Goal: Task Accomplishment & Management: Manage account settings

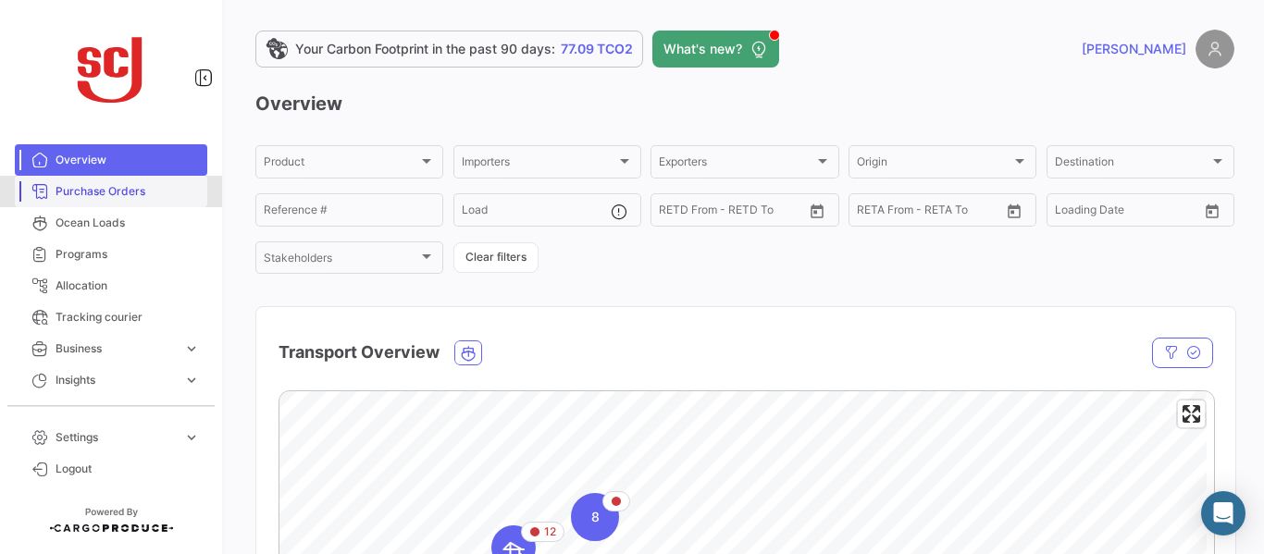
click at [134, 196] on span "Purchase Orders" at bounding box center [128, 191] width 144 height 17
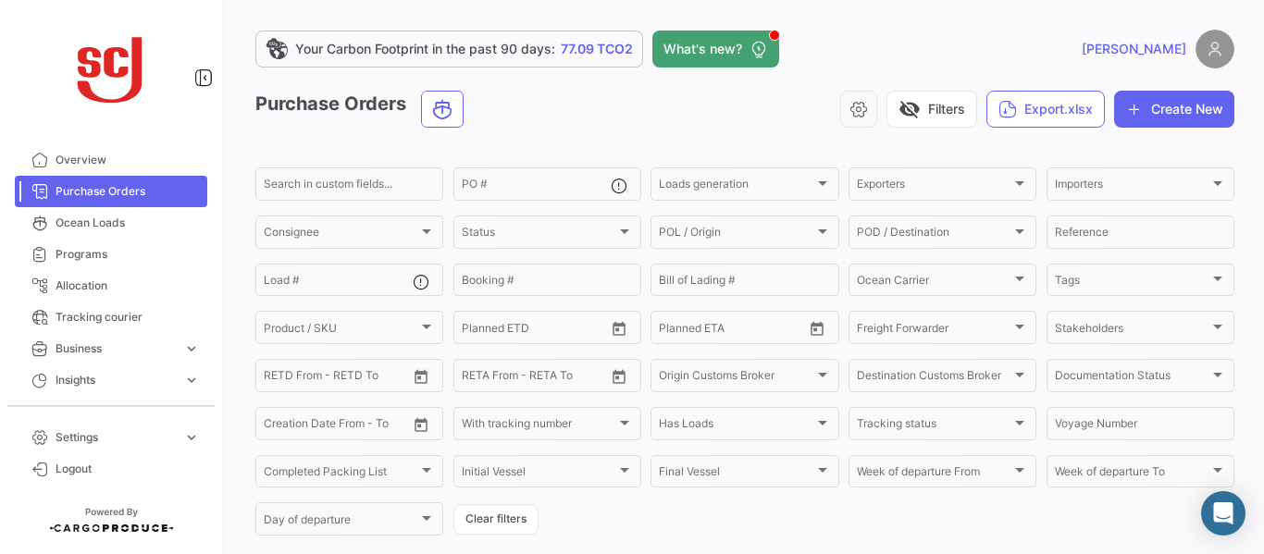
click at [96, 192] on span "Purchase Orders" at bounding box center [128, 191] width 144 height 17
click at [539, 187] on input "PO #" at bounding box center [536, 186] width 149 height 13
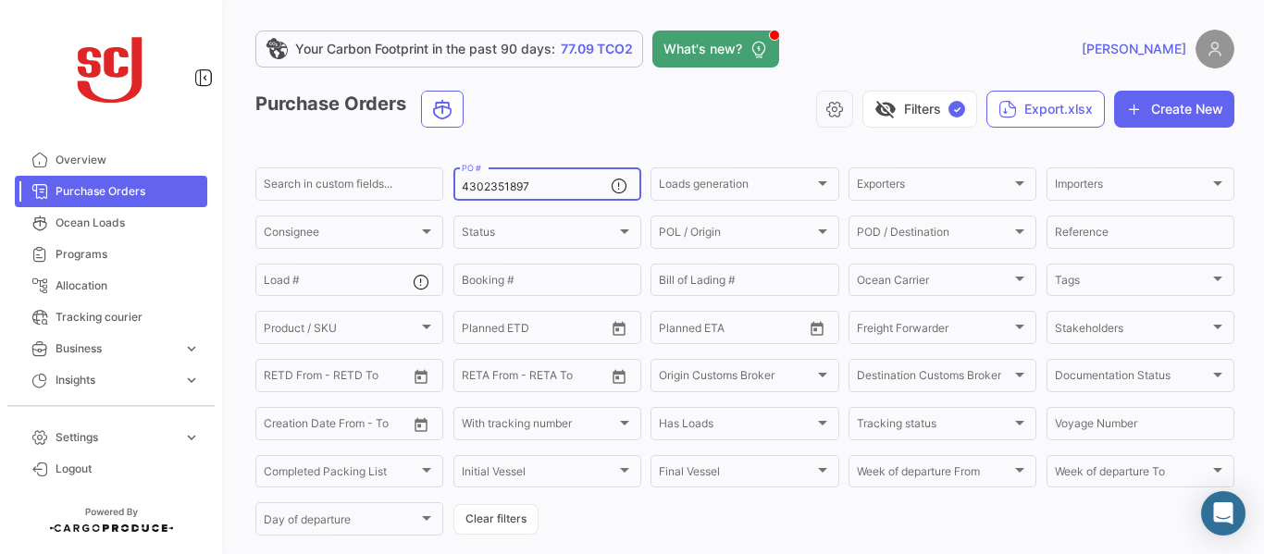
type input "4302351897"
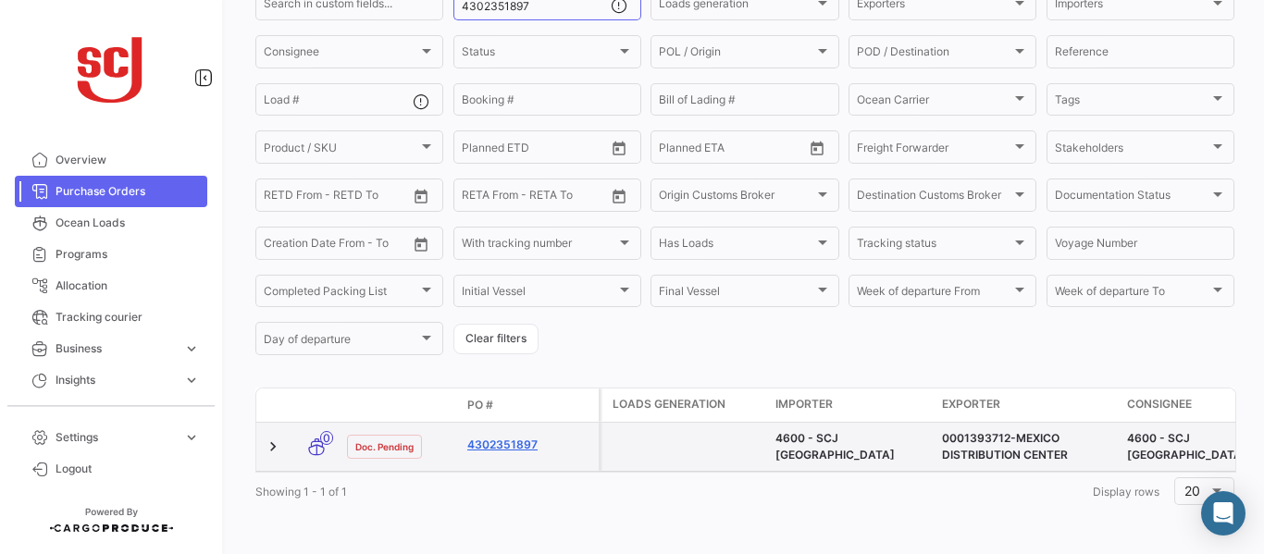
click at [490, 437] on link "4302351897" at bounding box center [529, 445] width 124 height 17
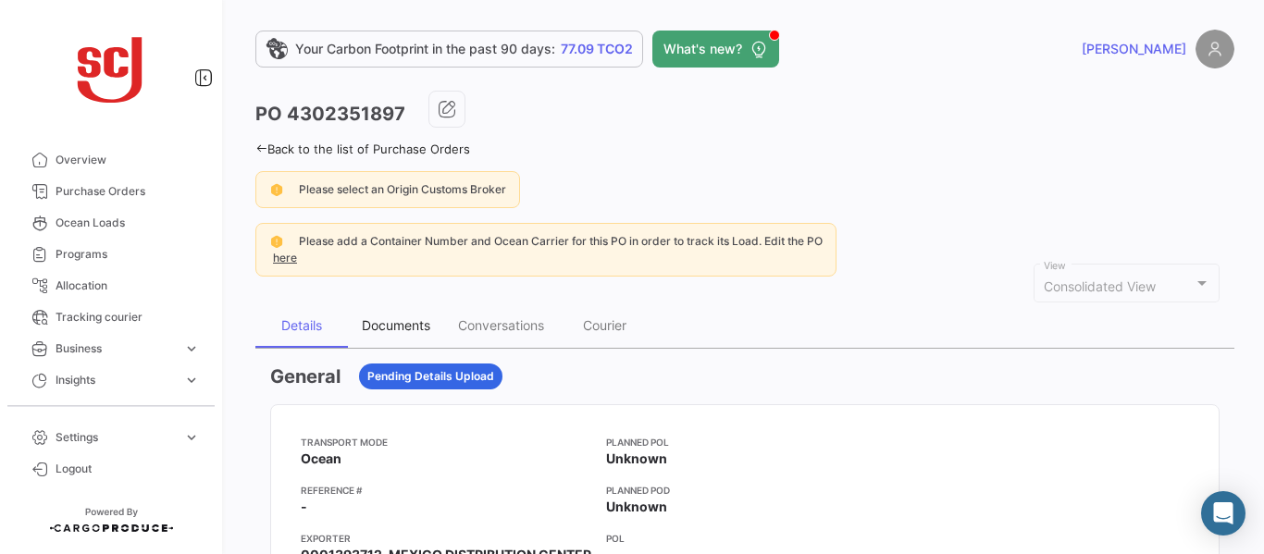
click at [378, 325] on div "Documents" at bounding box center [396, 325] width 68 height 16
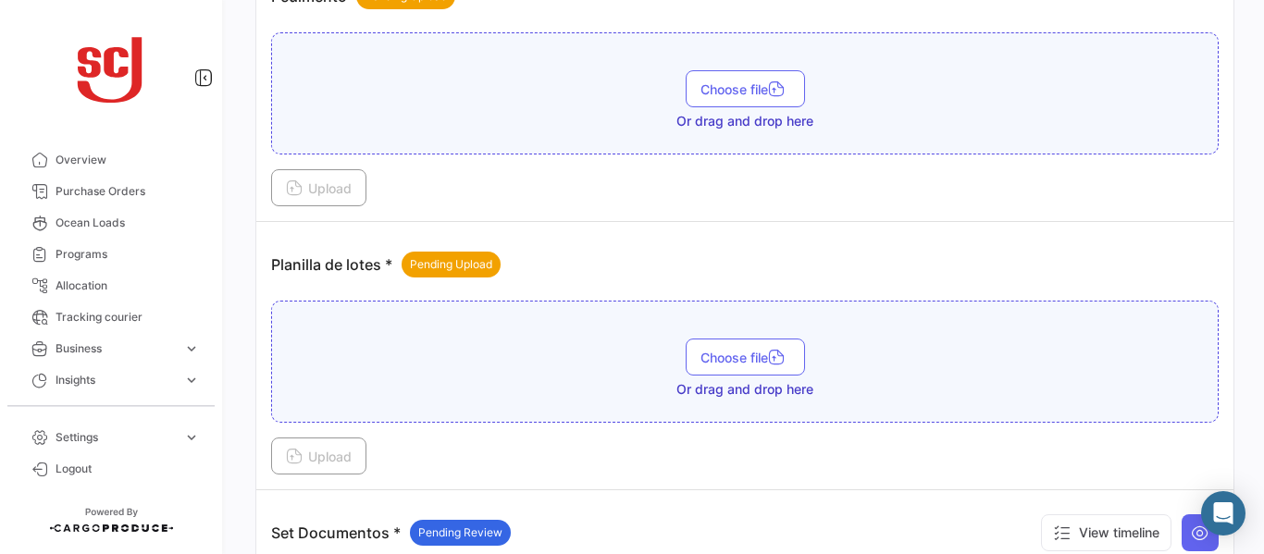
scroll to position [2128, 0]
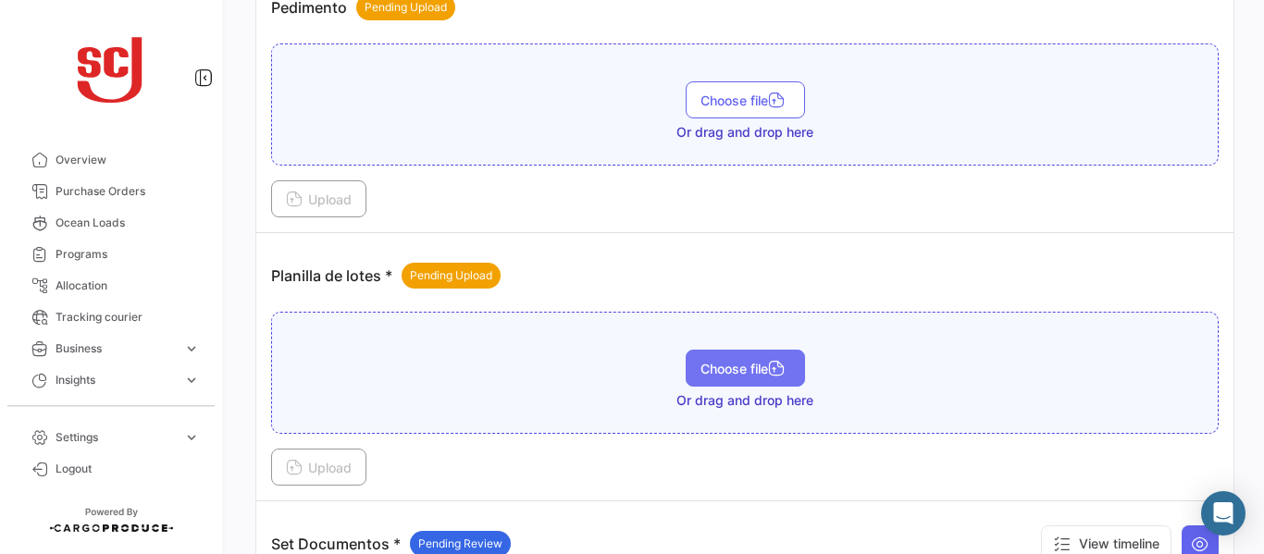
click at [741, 366] on span "Choose file" at bounding box center [745, 369] width 90 height 16
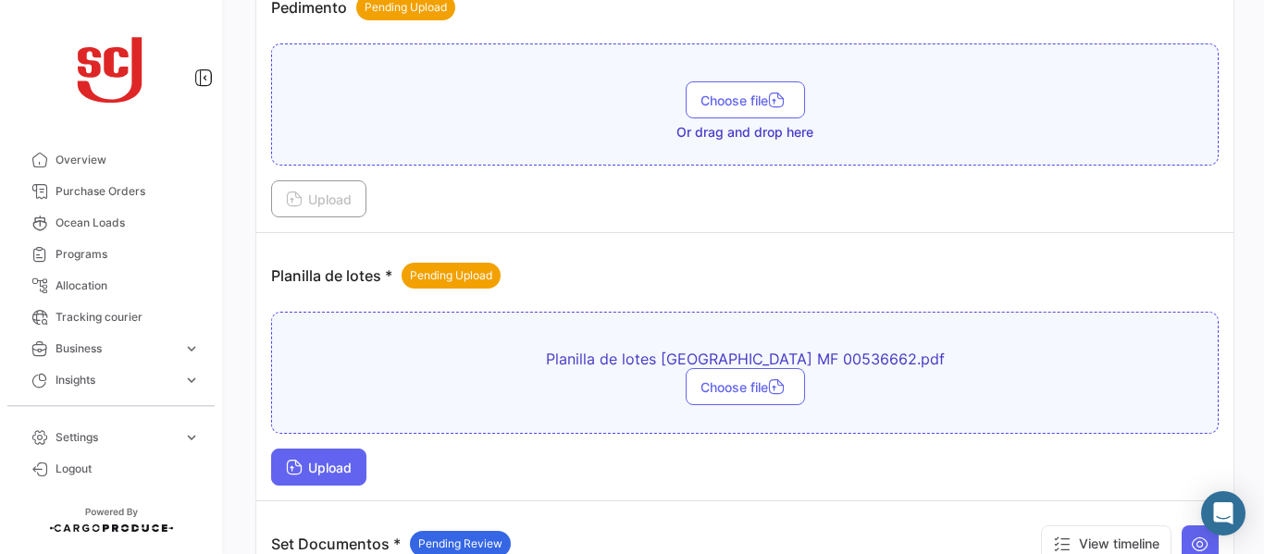
click at [321, 477] on button "Upload" at bounding box center [318, 467] width 95 height 37
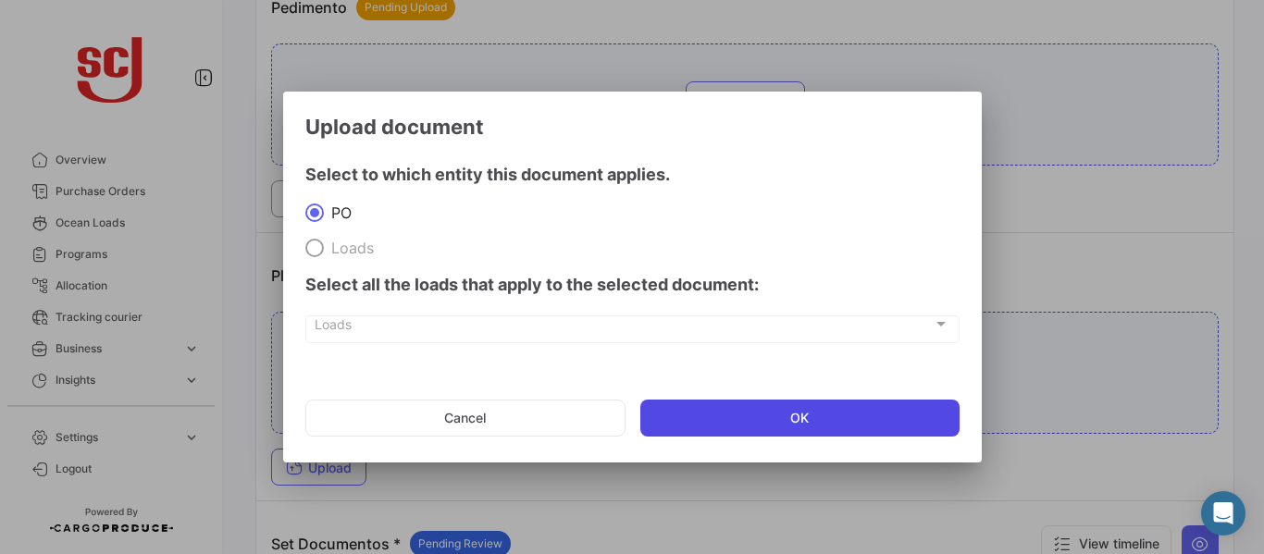
click at [737, 412] on button "OK" at bounding box center [799, 418] width 319 height 37
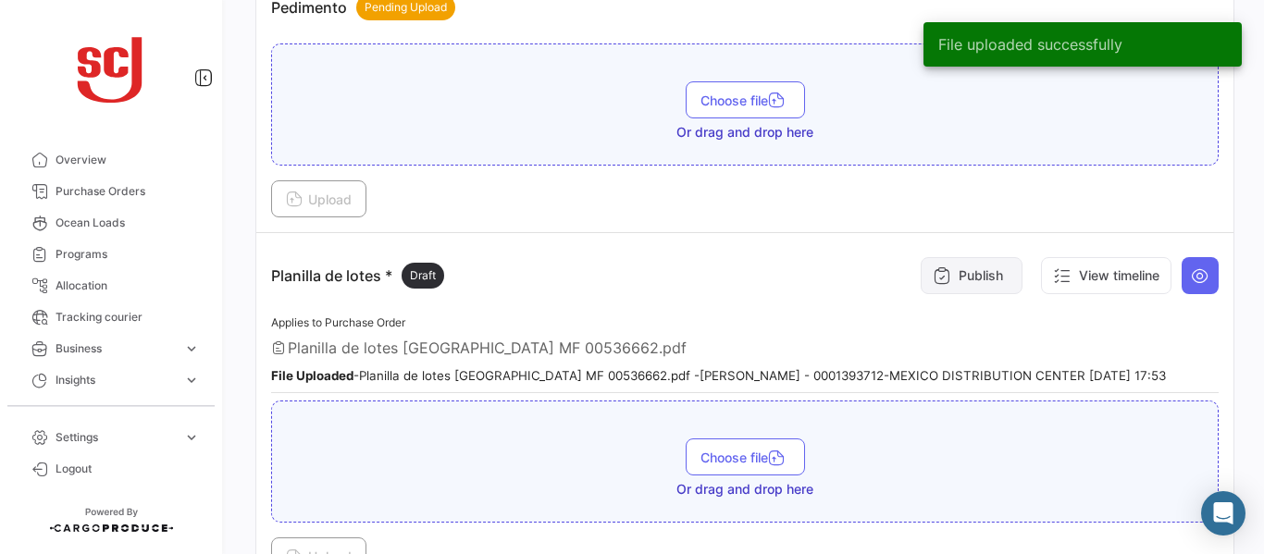
click at [941, 280] on button "Publish" at bounding box center [972, 275] width 102 height 37
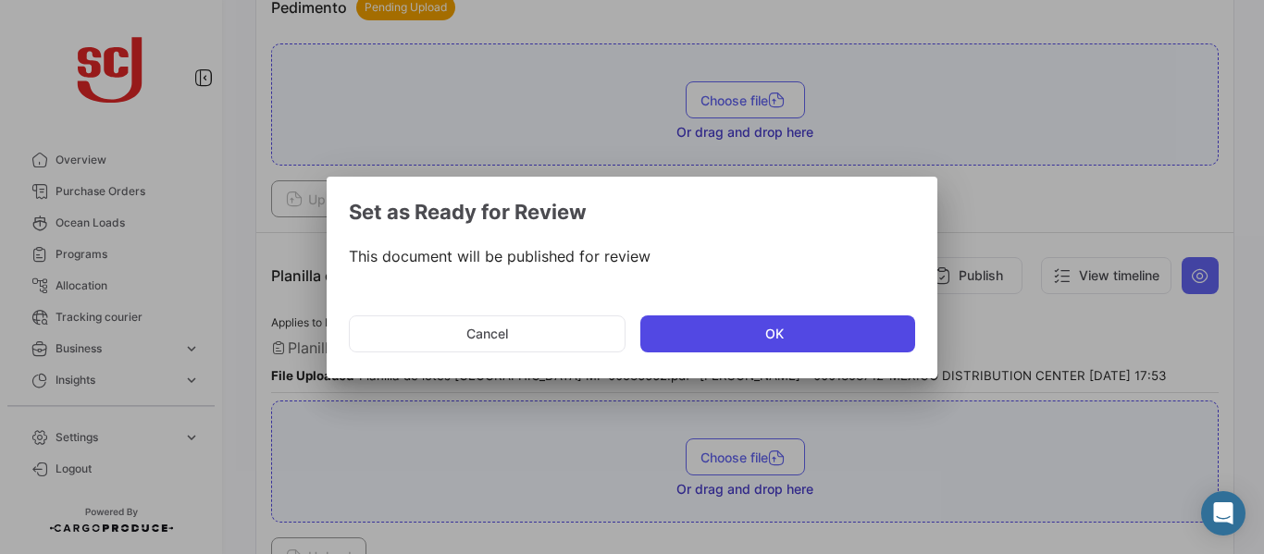
click at [748, 340] on button "OK" at bounding box center [777, 334] width 275 height 37
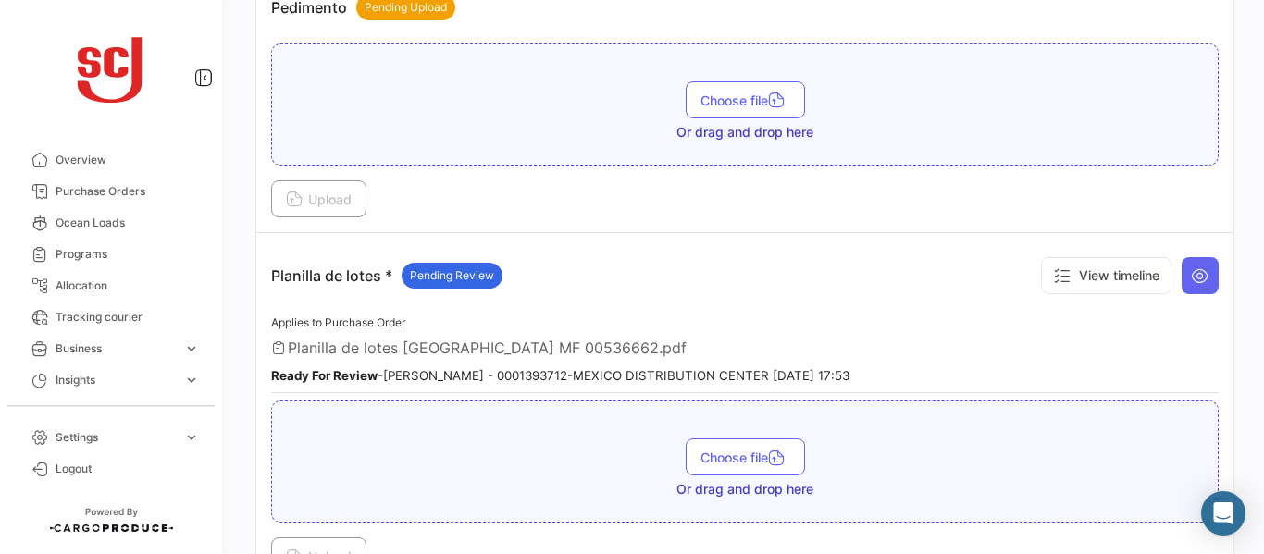
drag, startPoint x: 1252, startPoint y: 370, endPoint x: 1256, endPoint y: 290, distance: 80.6
click at [1249, 290] on div "Your Carbon Footprint in the past 90 days: 77.09 TCO2 What's new? [PERSON_NAME]…" at bounding box center [745, 277] width 1038 height 554
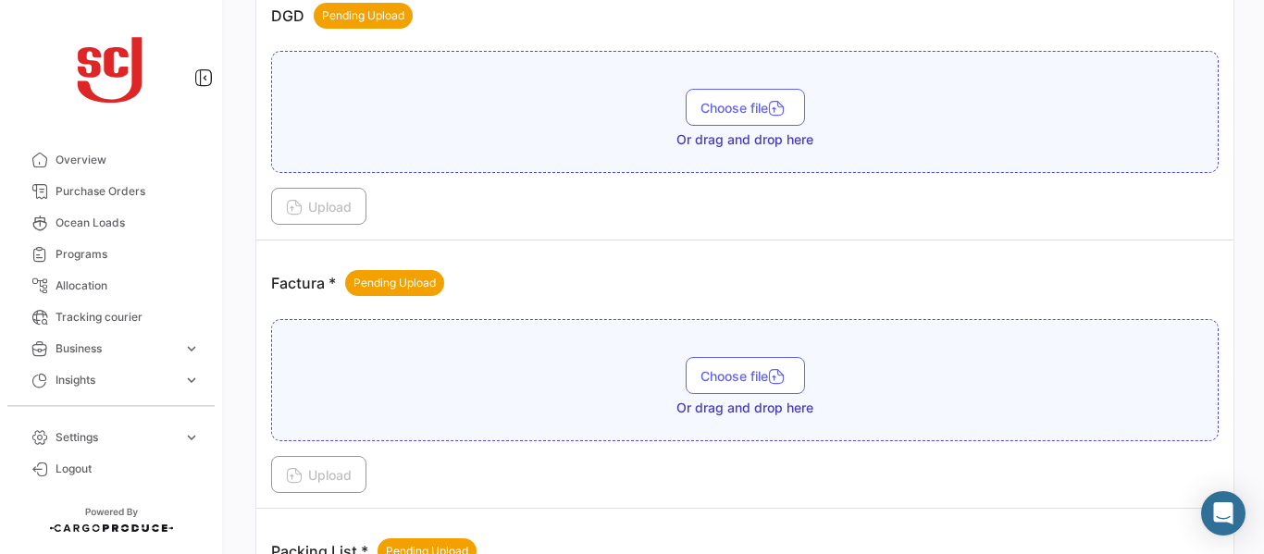
scroll to position [1332, 0]
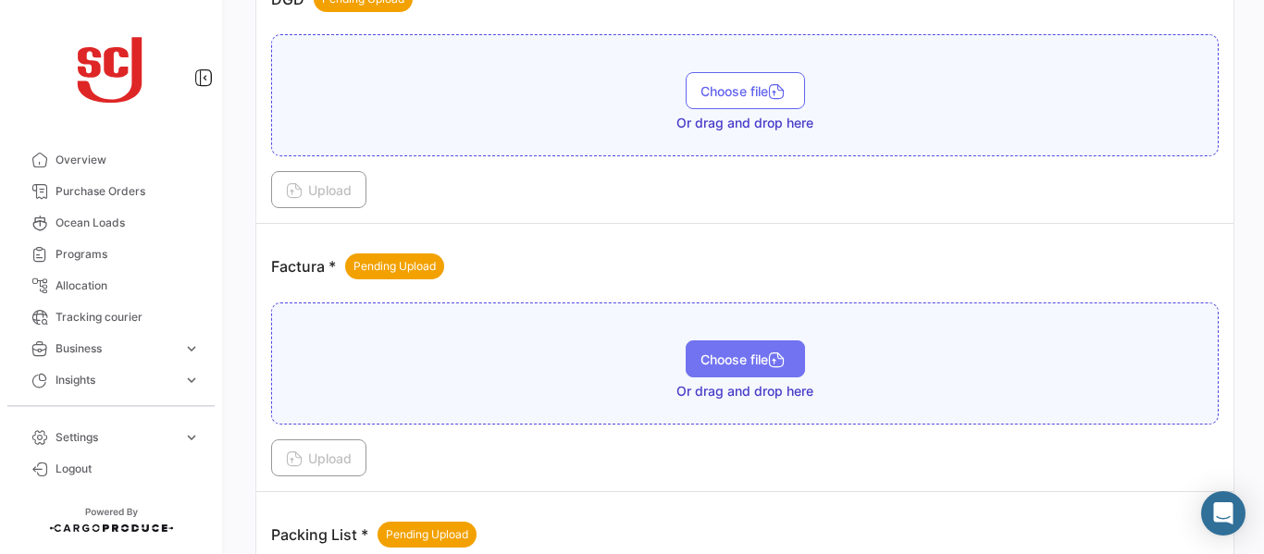
click at [700, 352] on span "Choose file" at bounding box center [745, 360] width 90 height 16
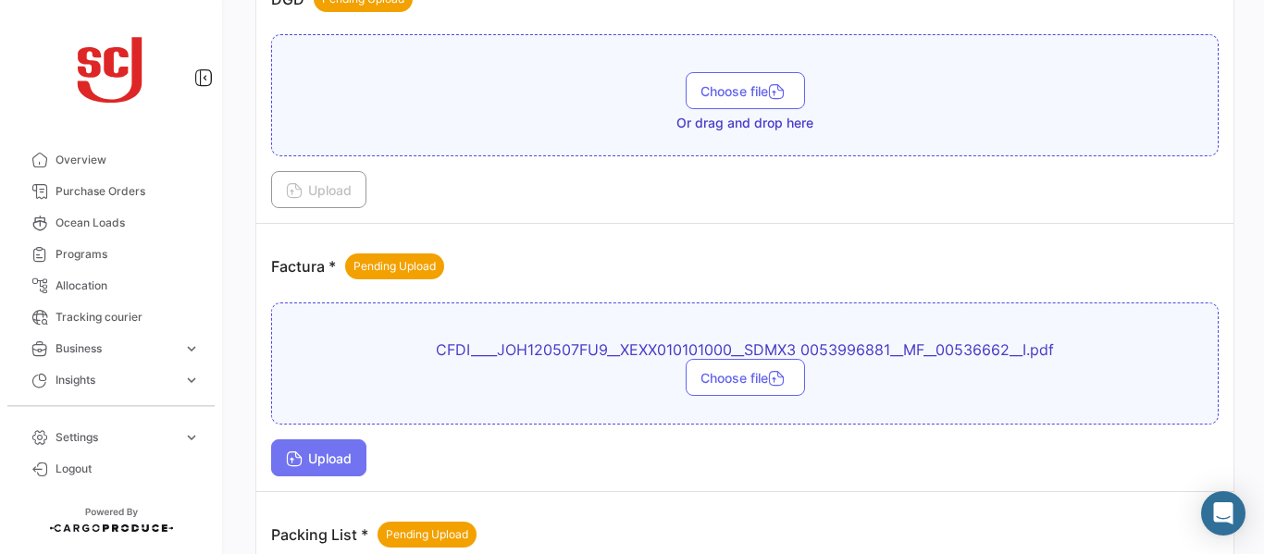
click at [352, 441] on button "Upload" at bounding box center [318, 457] width 95 height 37
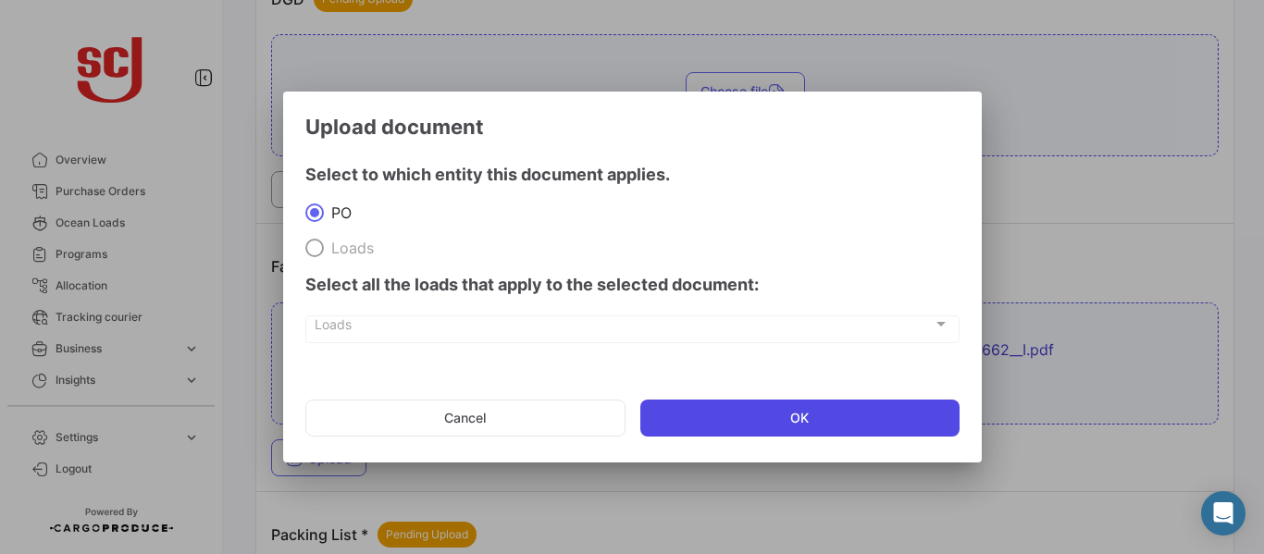
click at [801, 413] on button "OK" at bounding box center [799, 418] width 319 height 37
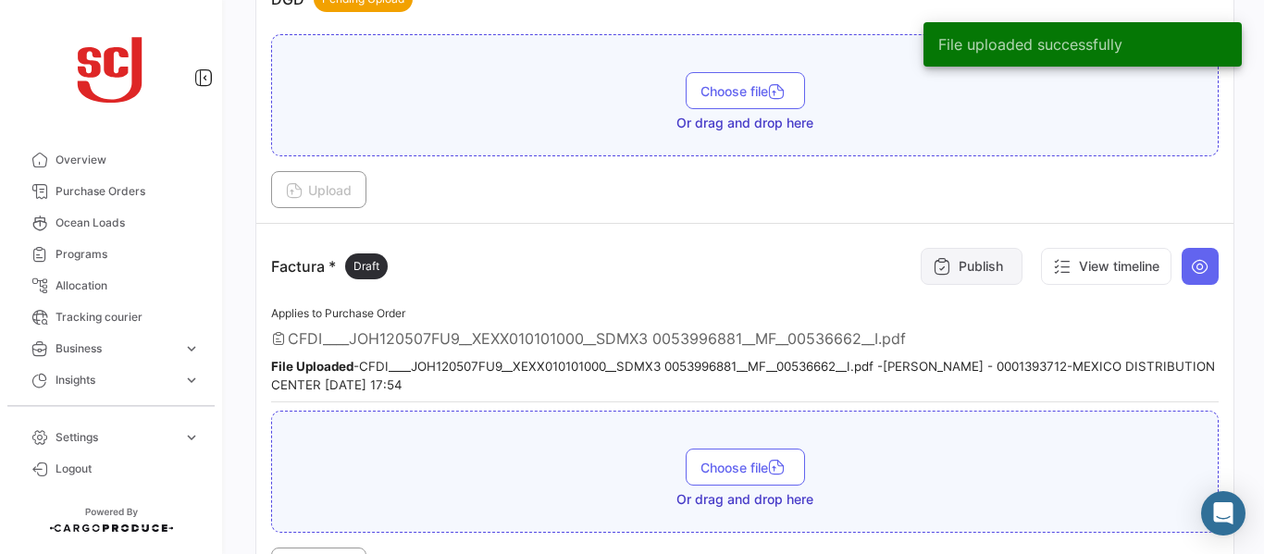
click at [972, 277] on button "Publish" at bounding box center [972, 266] width 102 height 37
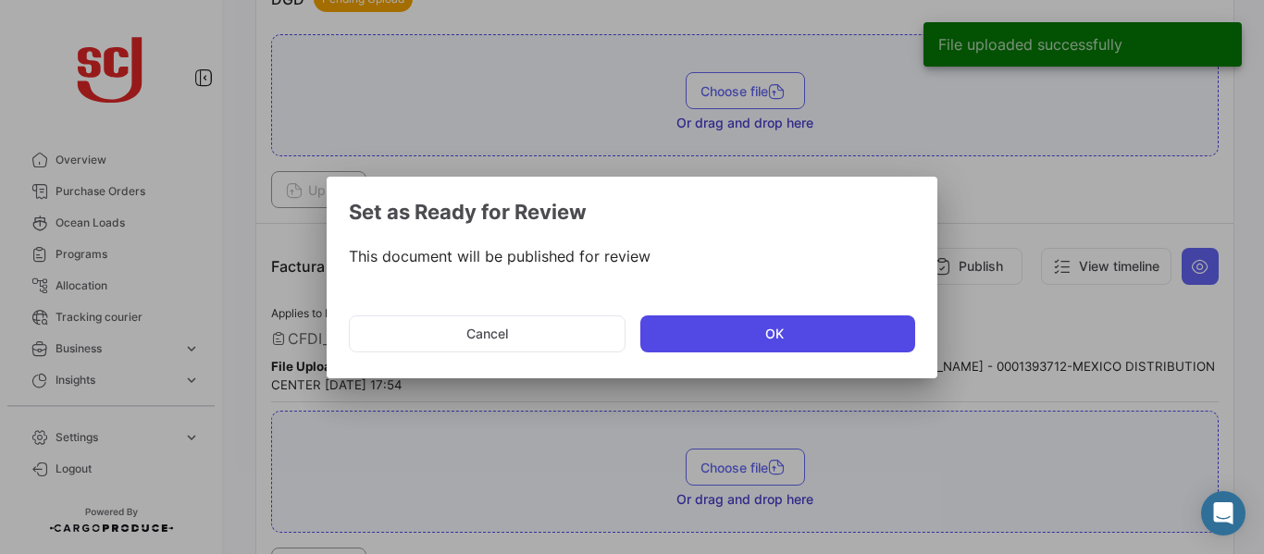
click at [754, 328] on button "OK" at bounding box center [777, 334] width 275 height 37
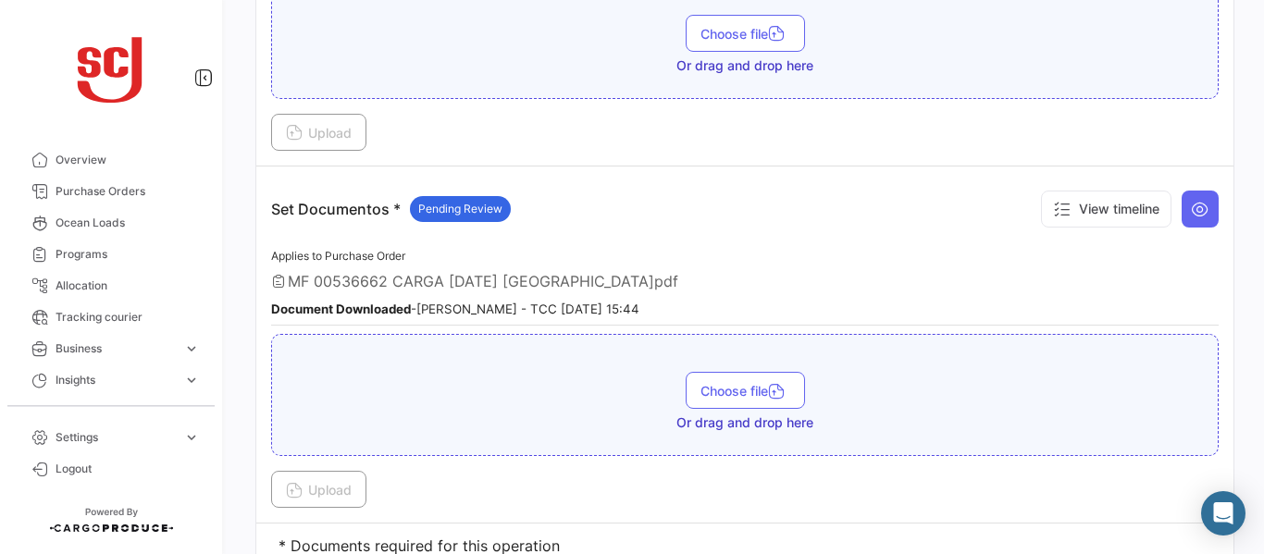
scroll to position [2648, 0]
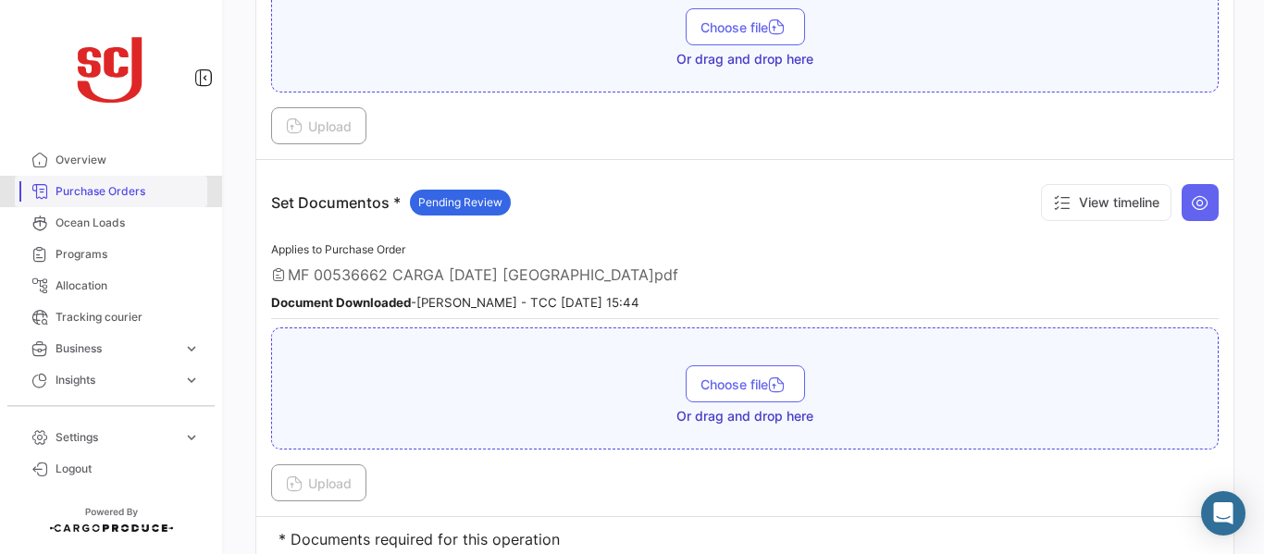
click at [122, 186] on span "Purchase Orders" at bounding box center [128, 191] width 144 height 17
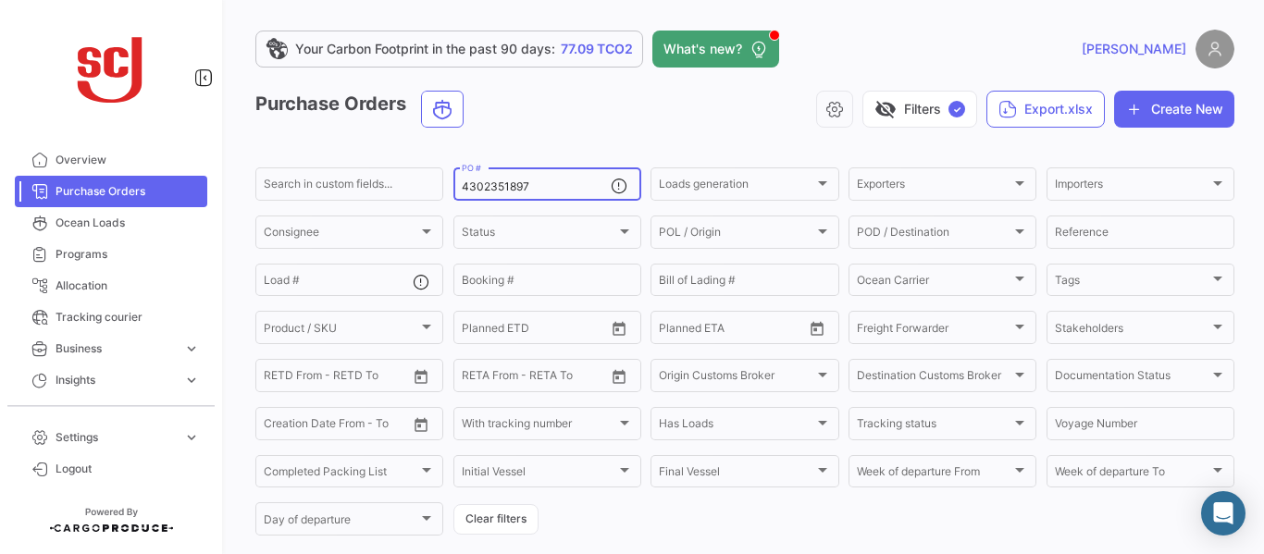
click at [533, 184] on input "4302351897" at bounding box center [536, 186] width 149 height 13
type input "4302351903"
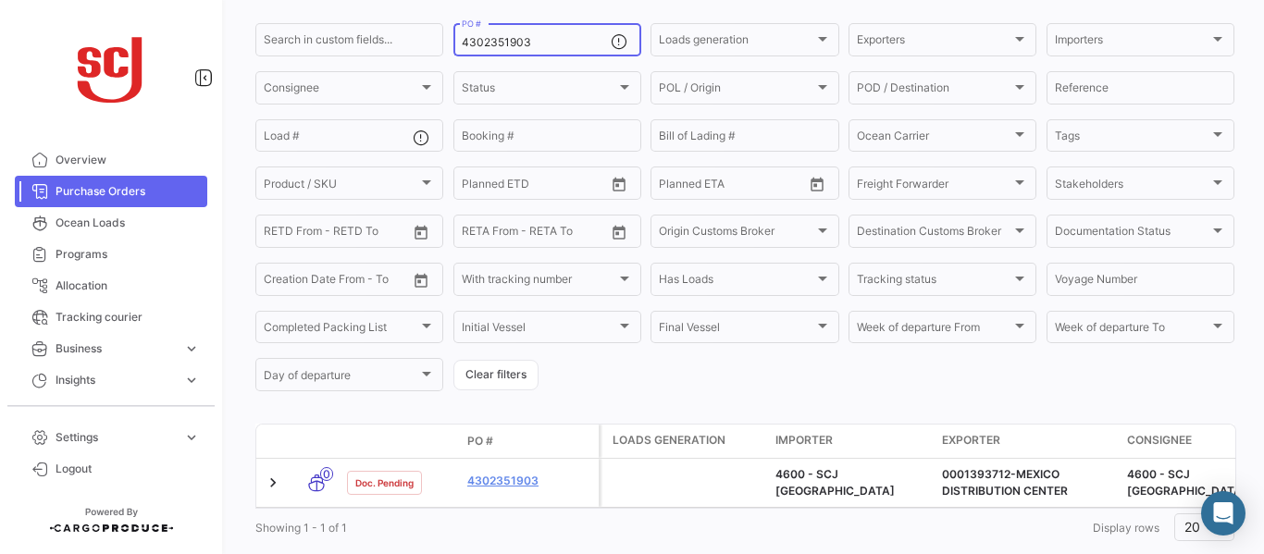
scroll to position [194, 0]
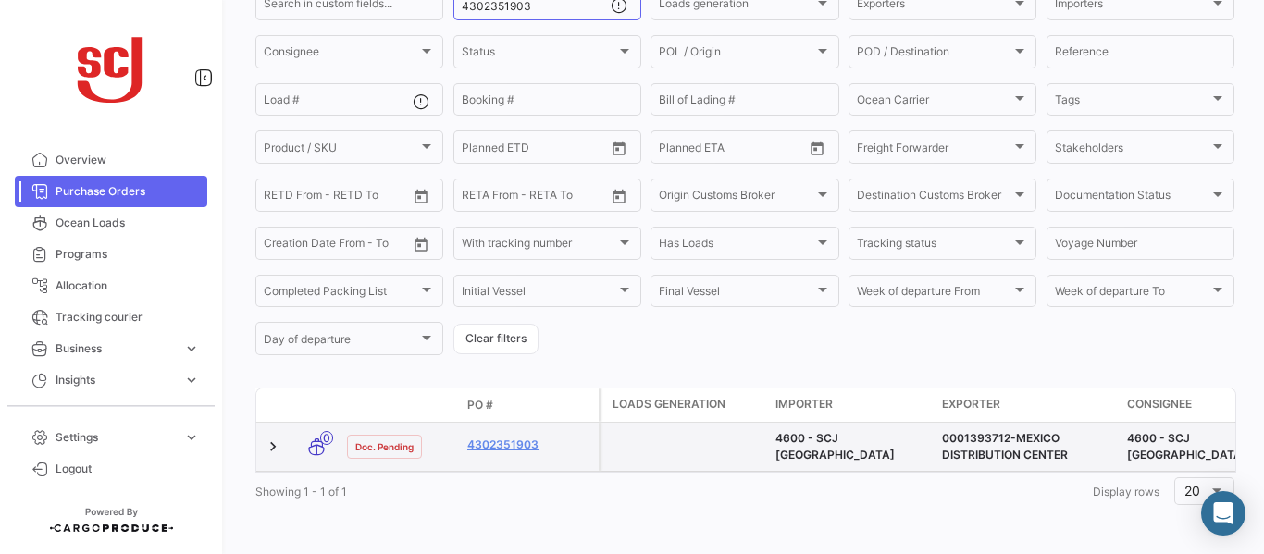
click at [525, 441] on div "4302351903" at bounding box center [529, 447] width 124 height 21
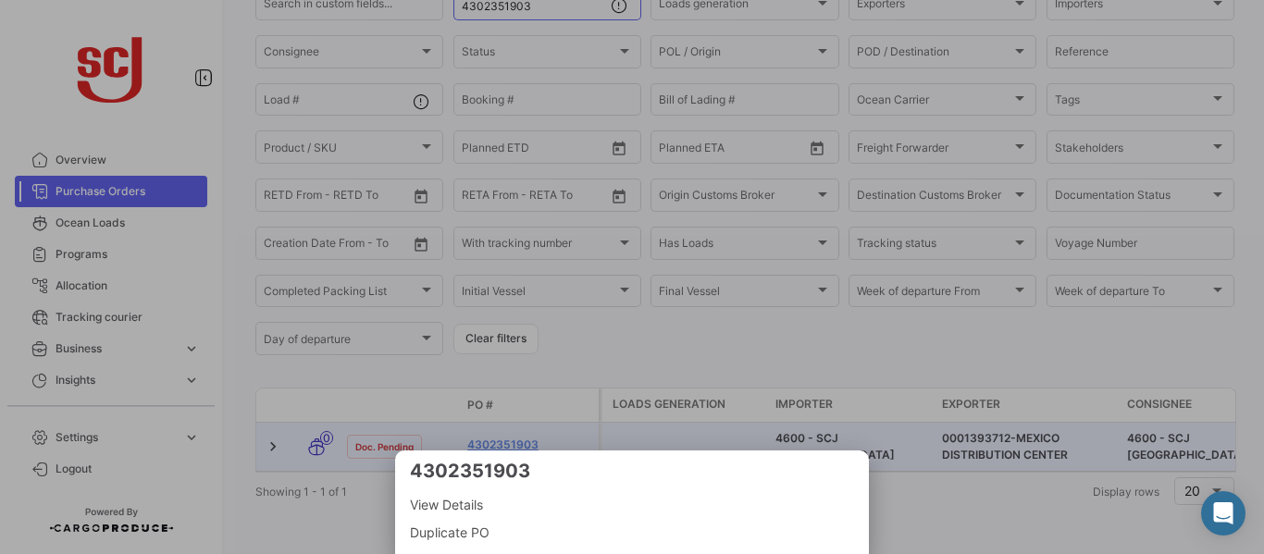
click at [507, 425] on div at bounding box center [632, 277] width 1264 height 554
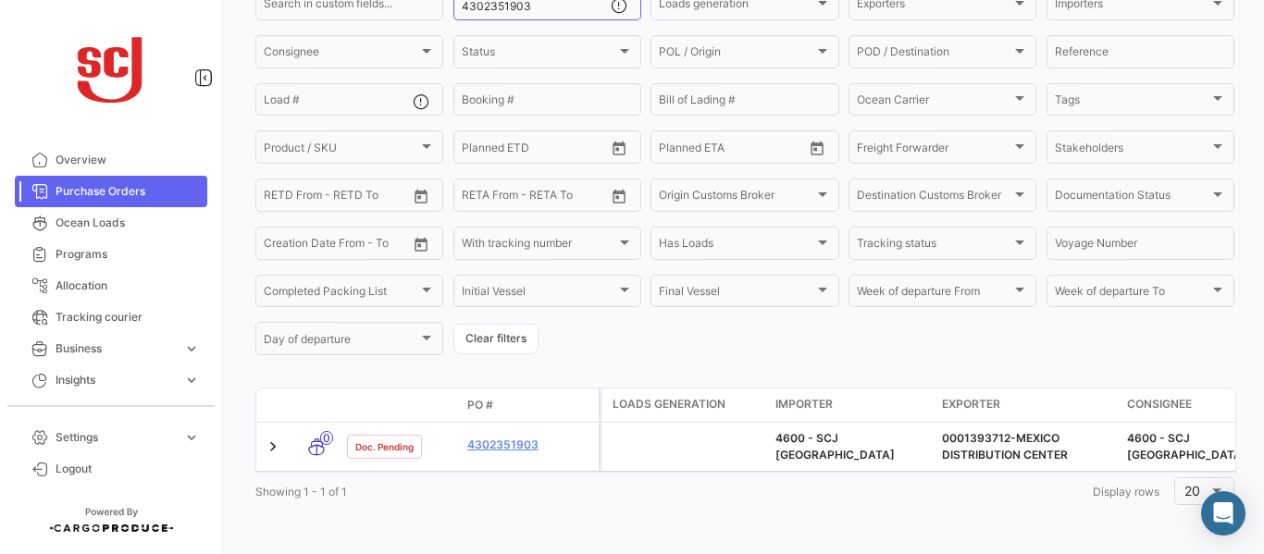
click at [507, 437] on link "4302351903" at bounding box center [529, 445] width 124 height 17
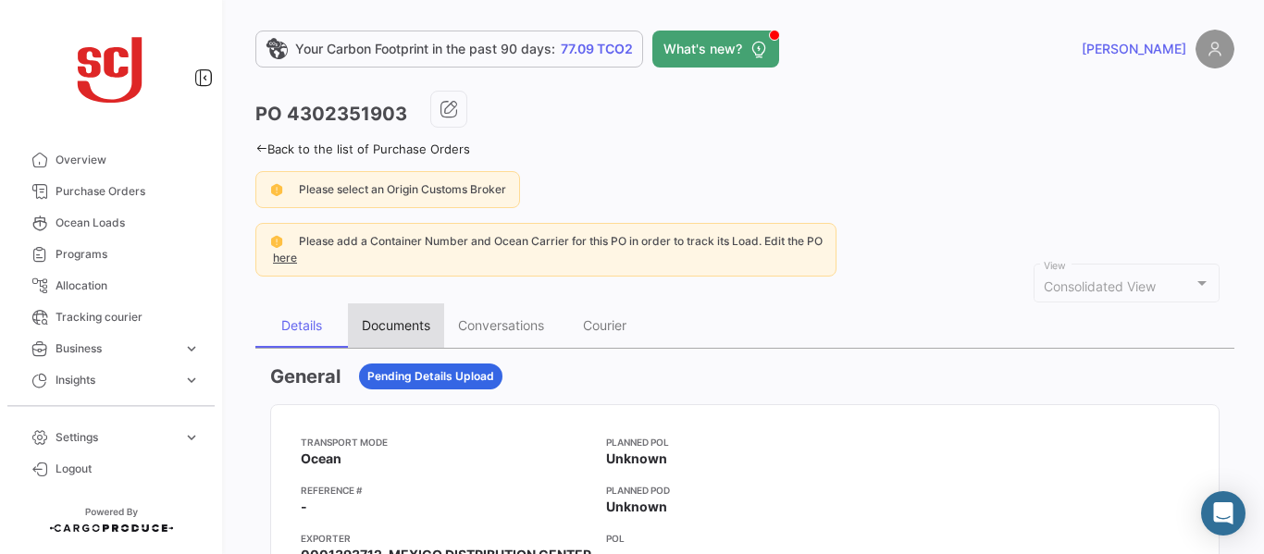
click at [389, 332] on div "Documents" at bounding box center [396, 325] width 68 height 16
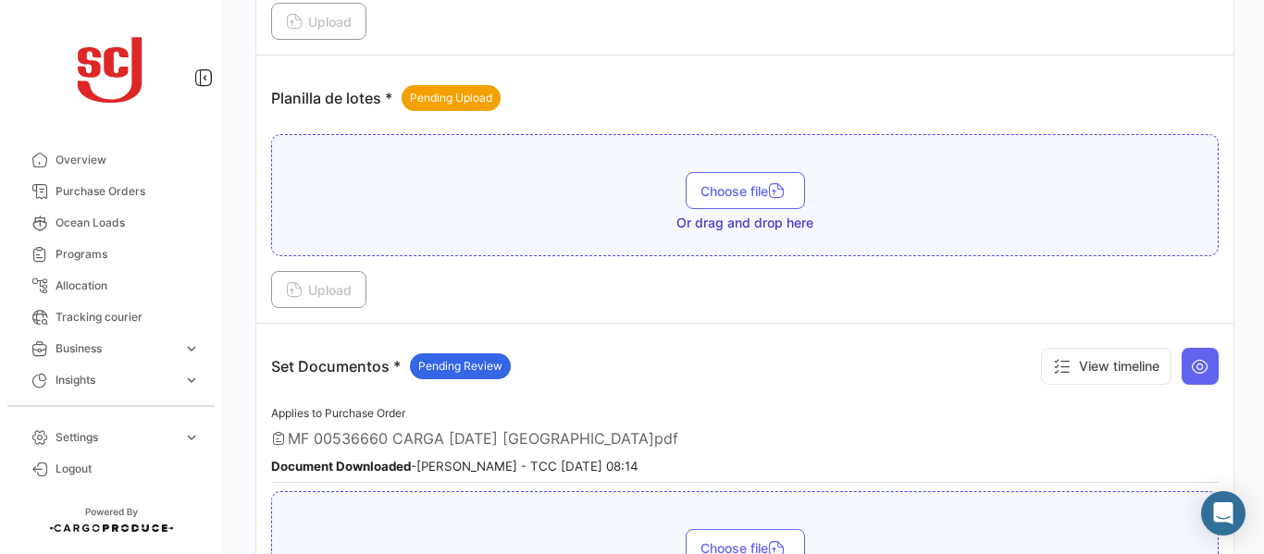
scroll to position [2166, 0]
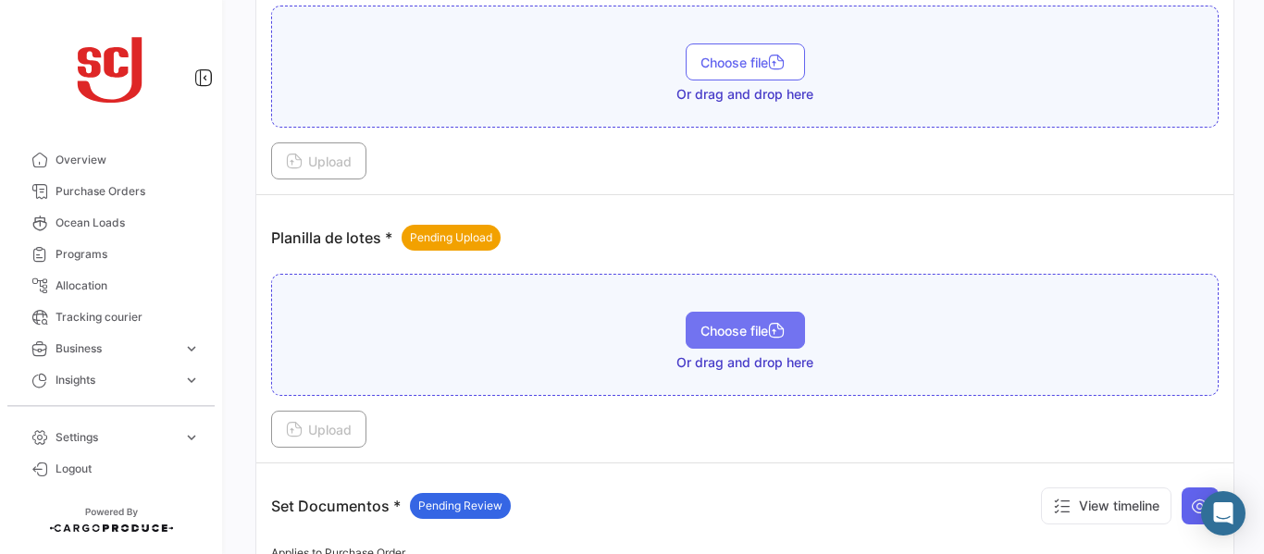
click at [776, 335] on icon "button" at bounding box center [776, 332] width 17 height 17
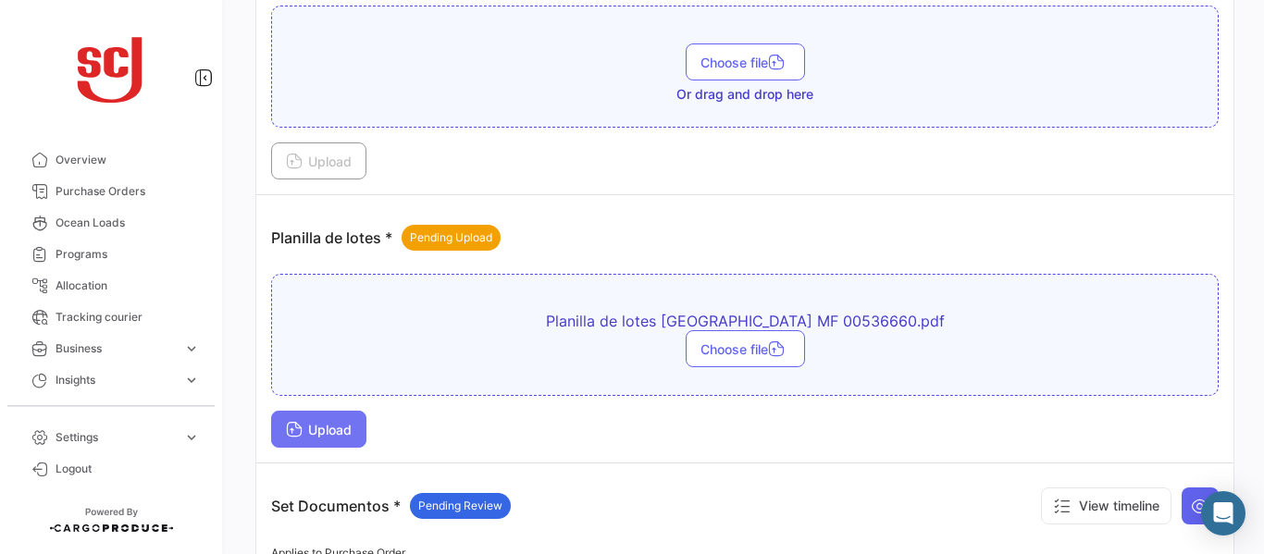
click at [316, 426] on span "Upload" at bounding box center [319, 430] width 66 height 16
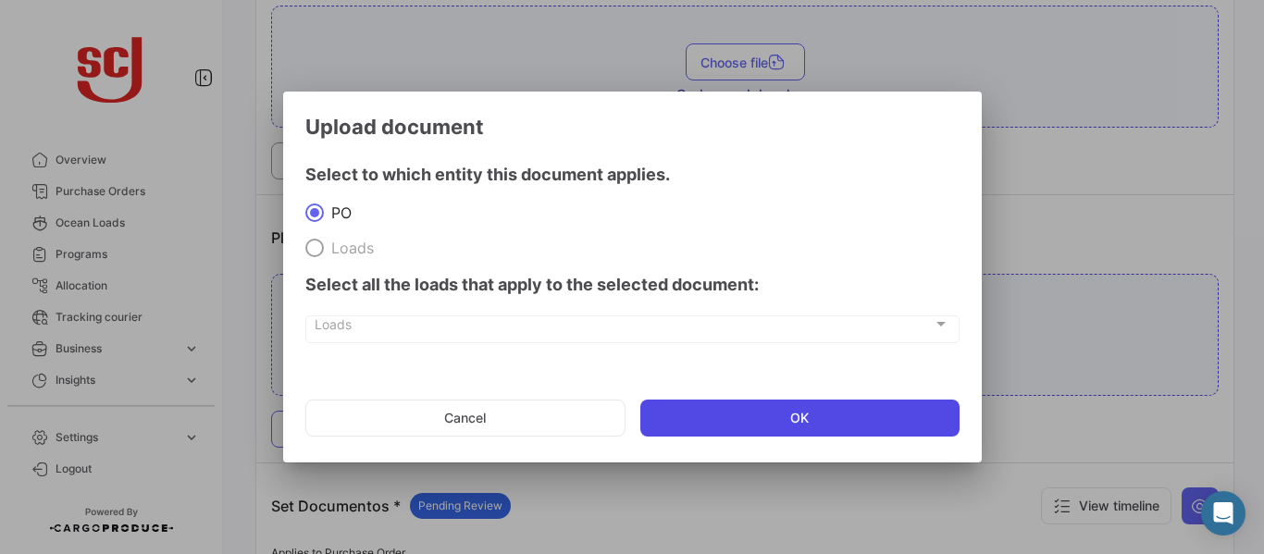
click at [811, 415] on button "OK" at bounding box center [799, 418] width 319 height 37
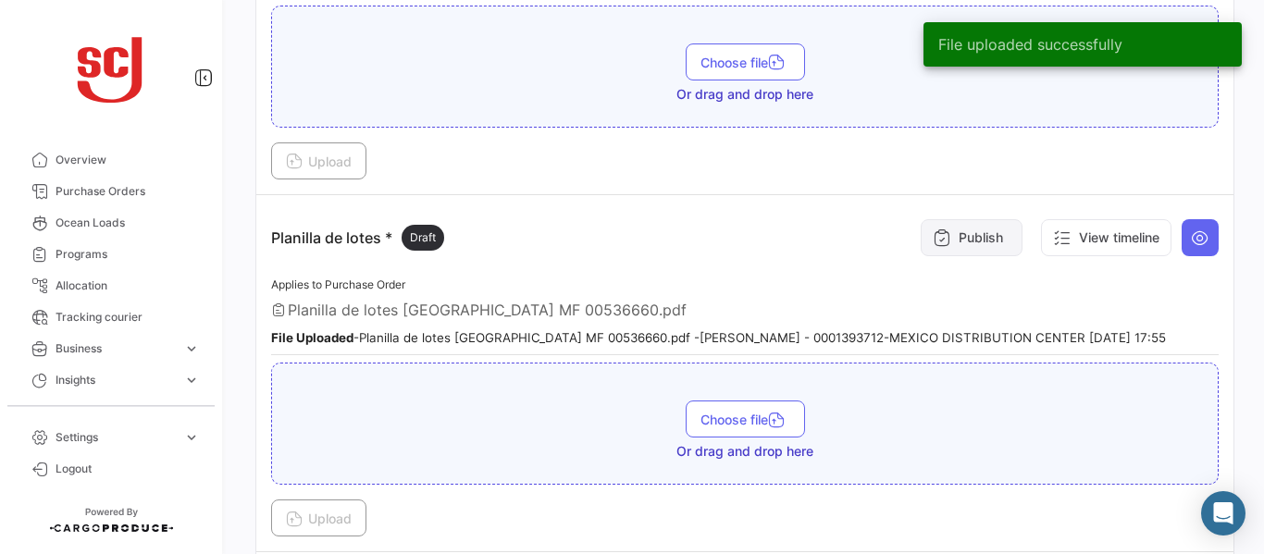
click at [954, 239] on button "Publish" at bounding box center [972, 237] width 102 height 37
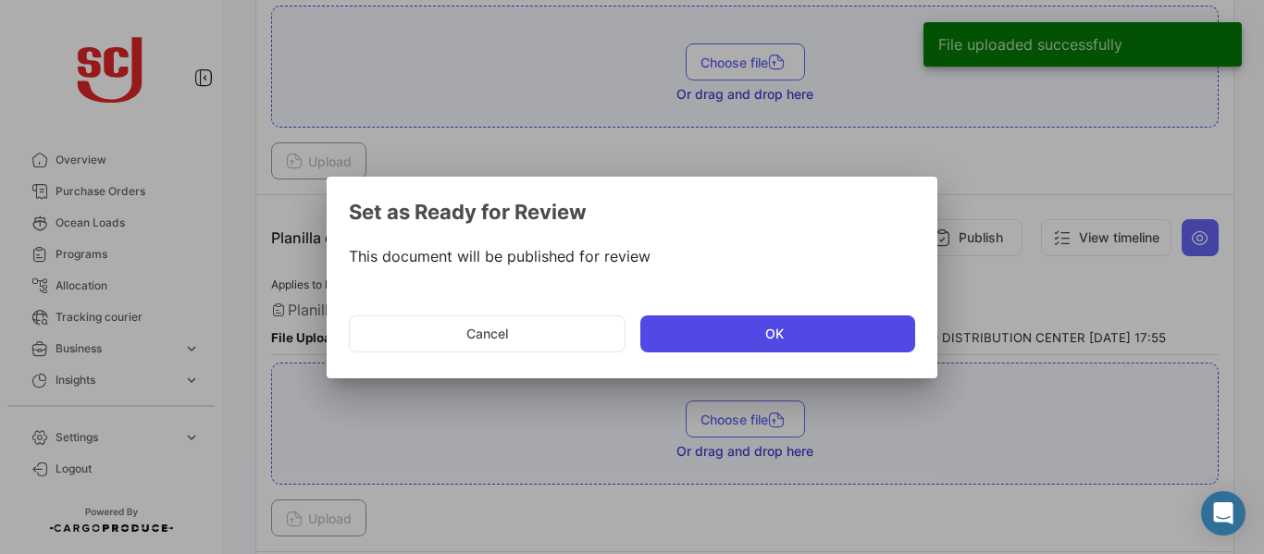
click at [720, 328] on button "OK" at bounding box center [777, 334] width 275 height 37
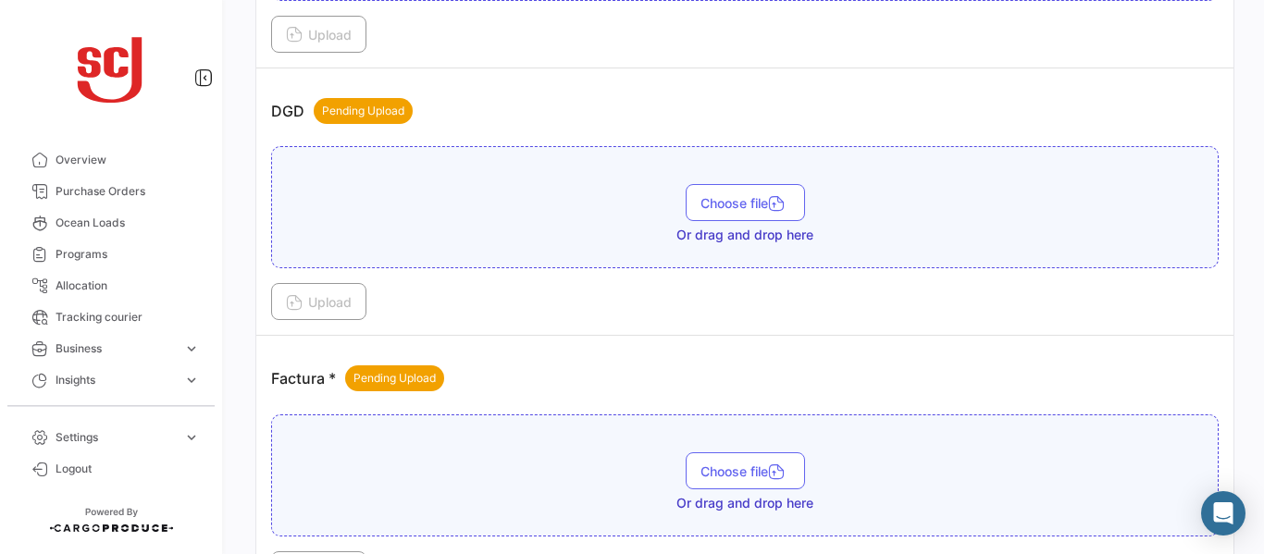
scroll to position [1209, 0]
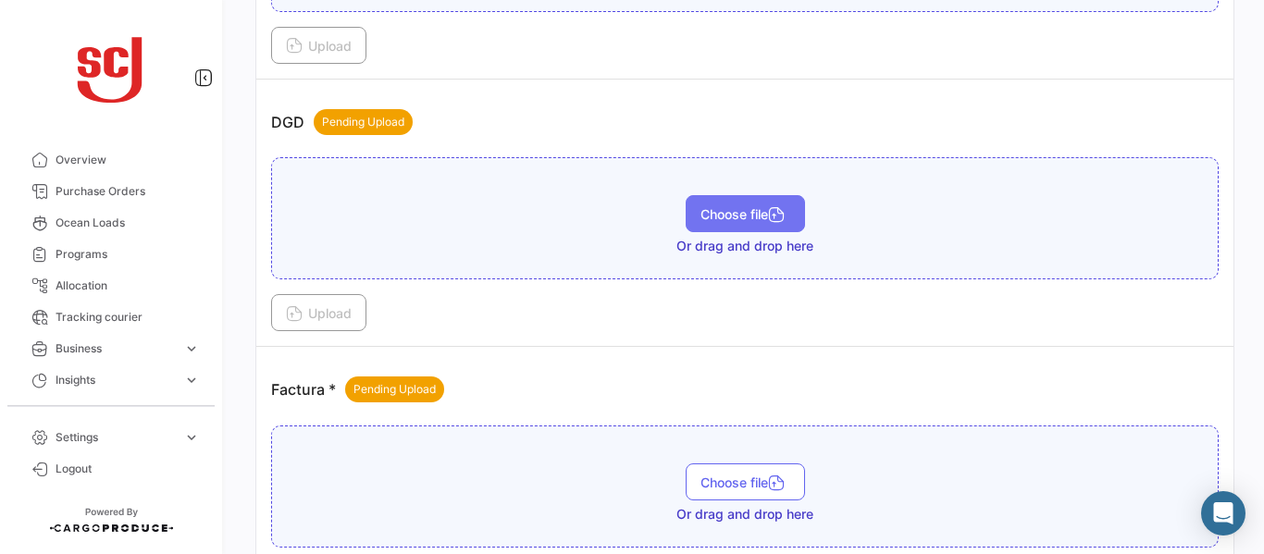
click at [770, 216] on icon "button" at bounding box center [776, 216] width 17 height 17
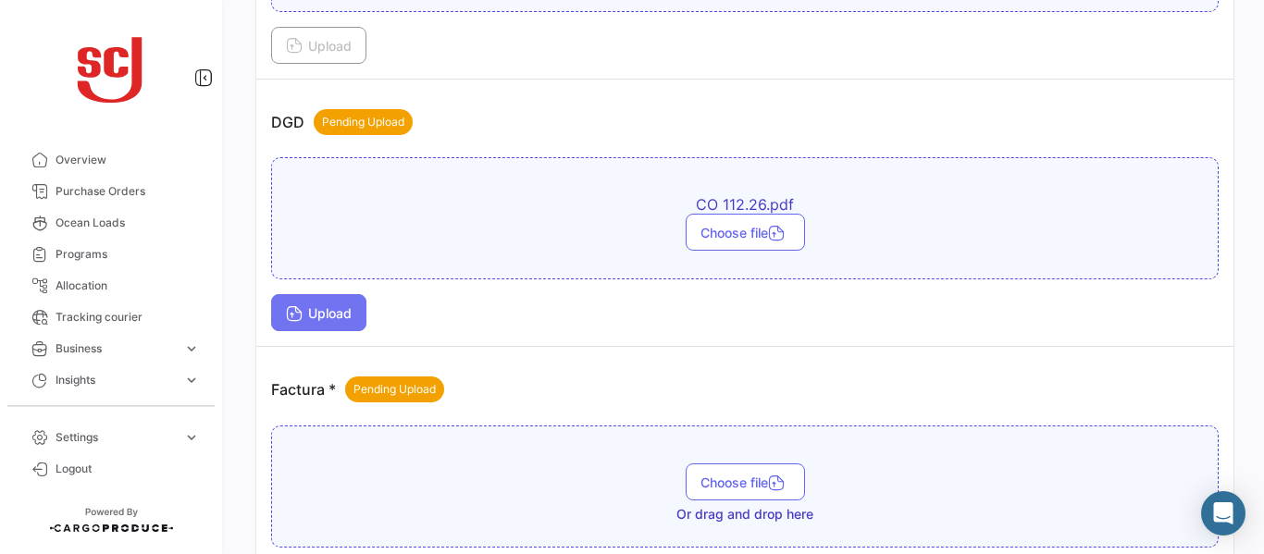
click at [308, 321] on button "Upload" at bounding box center [318, 312] width 95 height 37
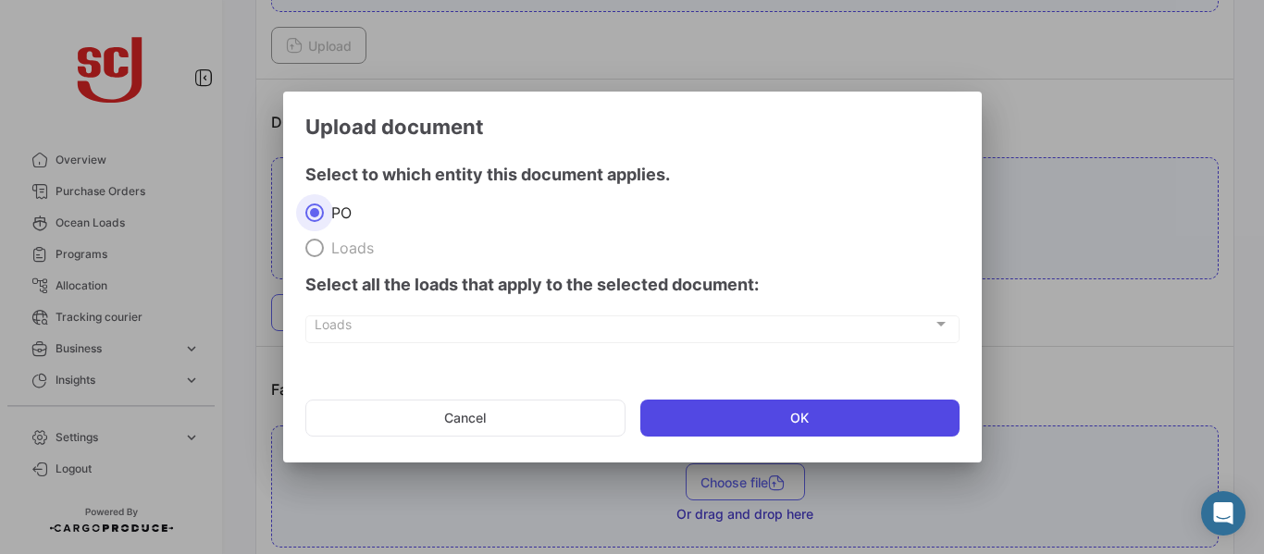
click at [724, 427] on button "OK" at bounding box center [799, 418] width 319 height 37
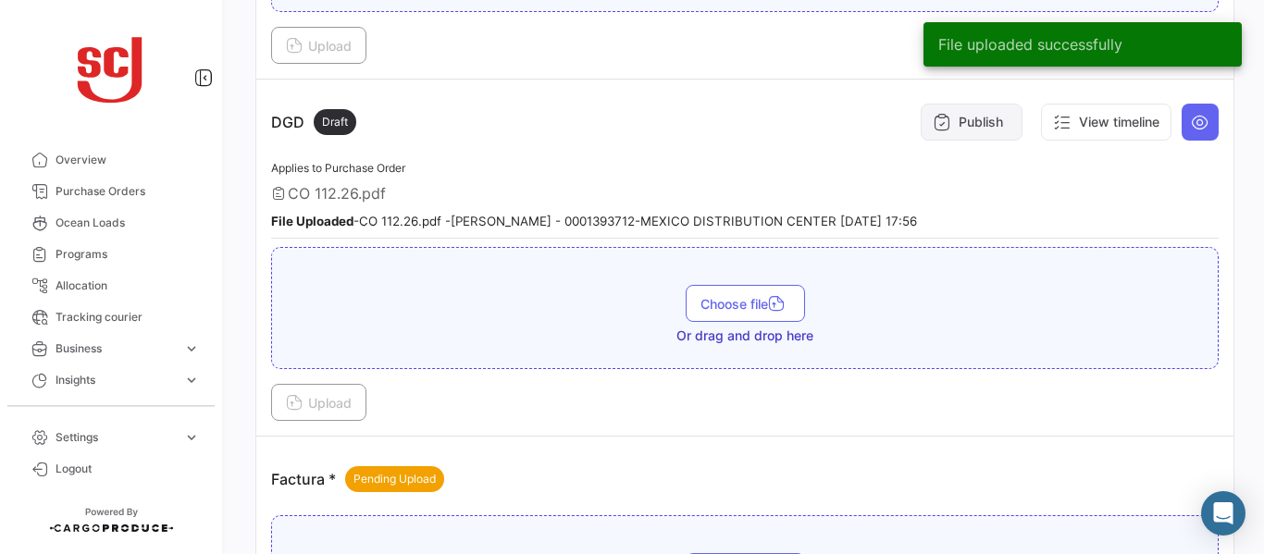
click at [959, 127] on button "Publish" at bounding box center [972, 122] width 102 height 37
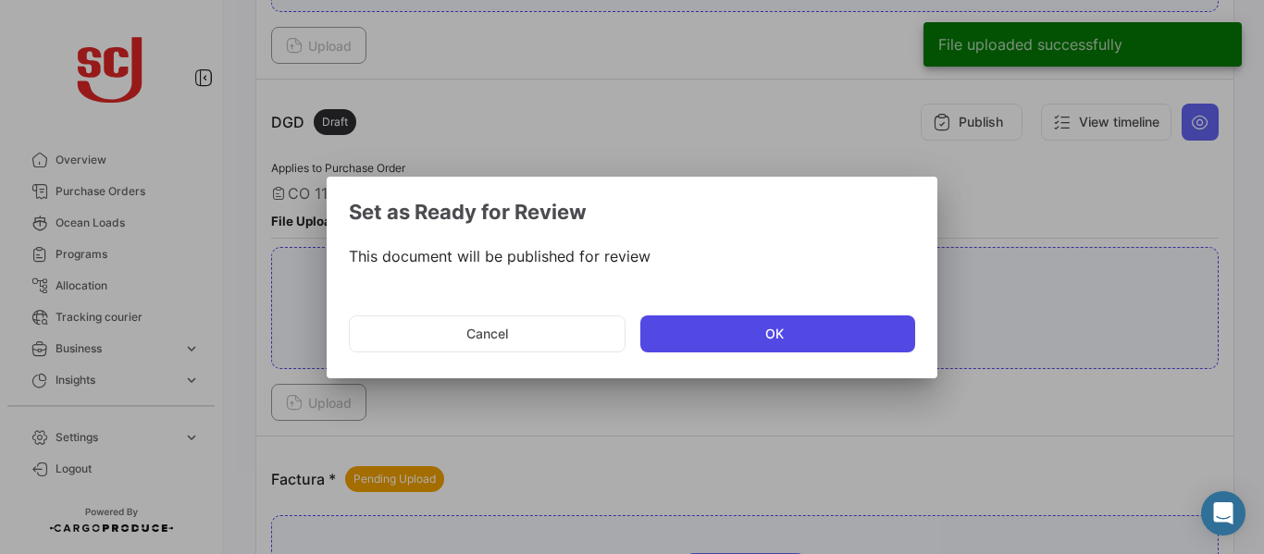
click at [713, 332] on button "OK" at bounding box center [777, 334] width 275 height 37
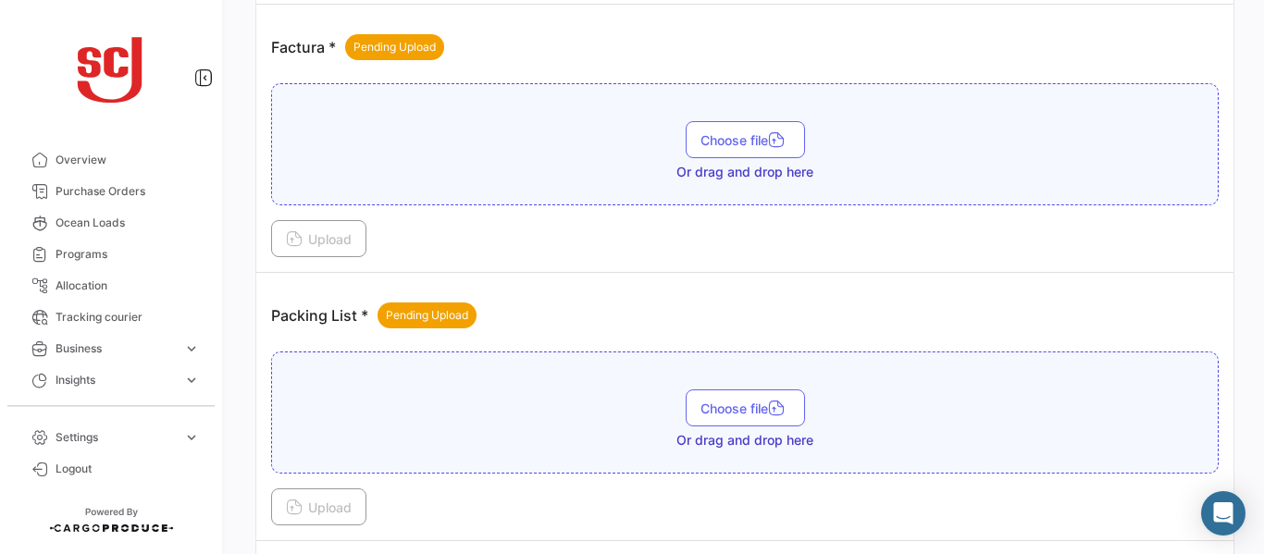
scroll to position [1658, 0]
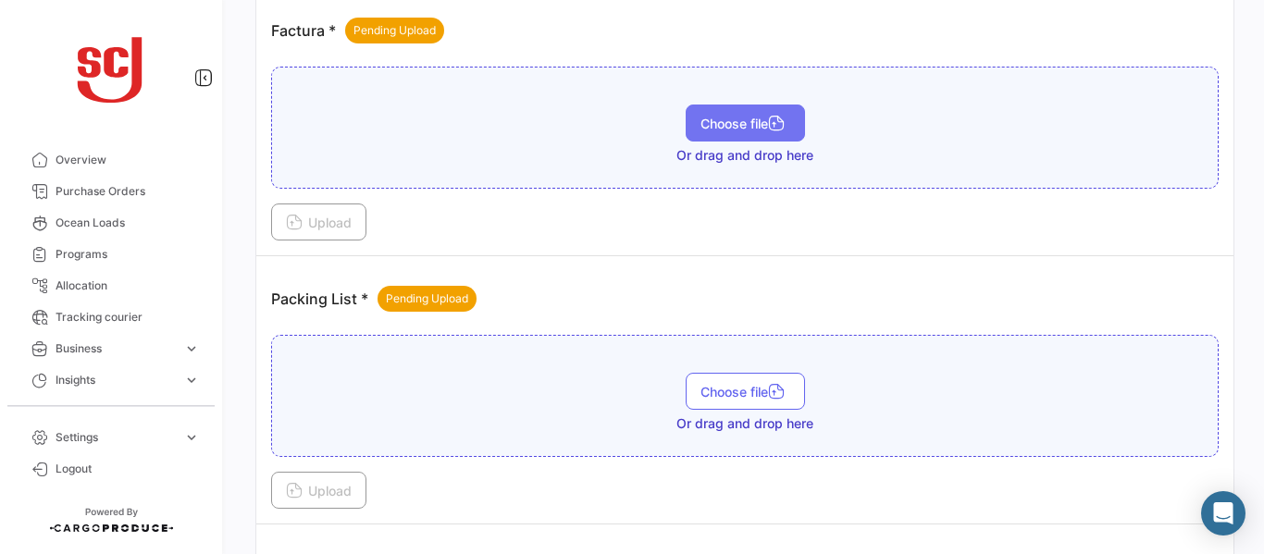
click at [751, 120] on span "Choose file" at bounding box center [745, 124] width 90 height 16
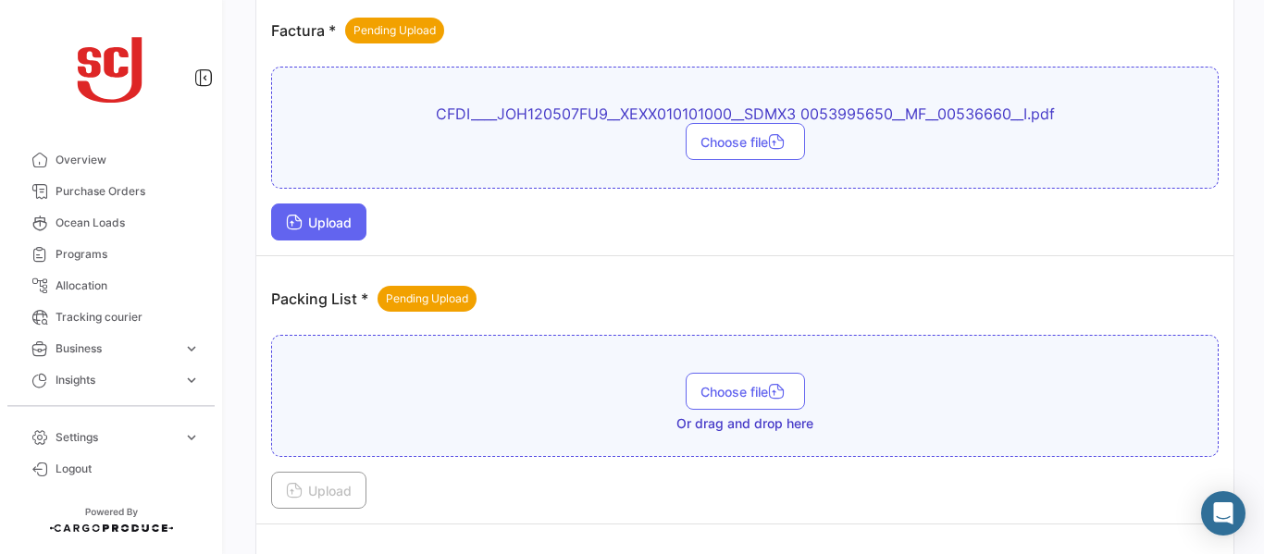
click at [334, 227] on span "Upload" at bounding box center [319, 223] width 66 height 16
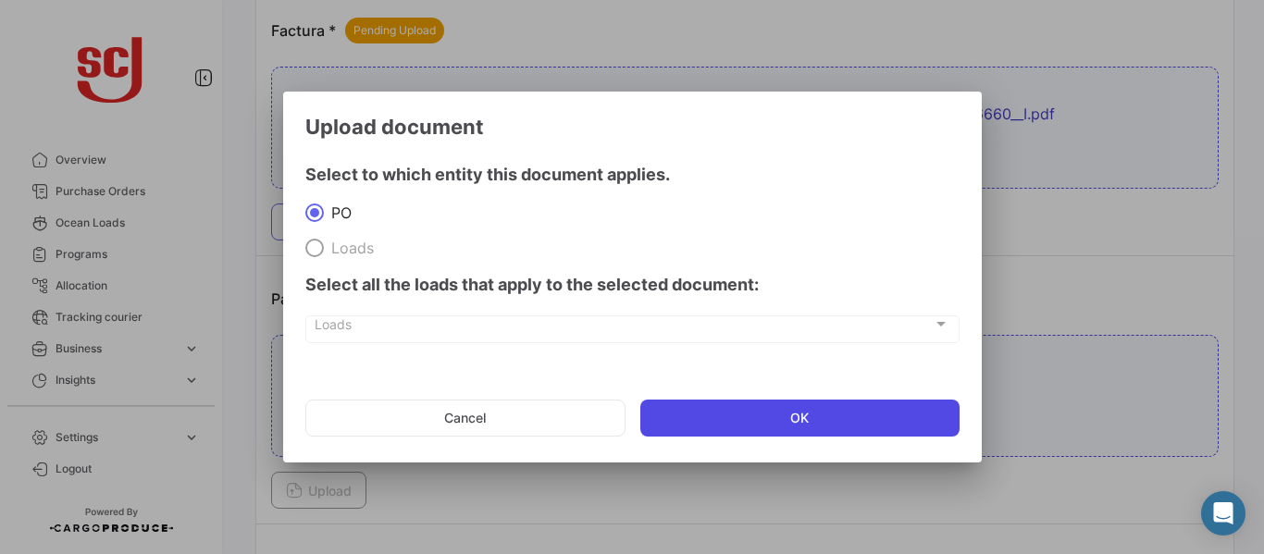
click at [772, 420] on button "OK" at bounding box center [799, 418] width 319 height 37
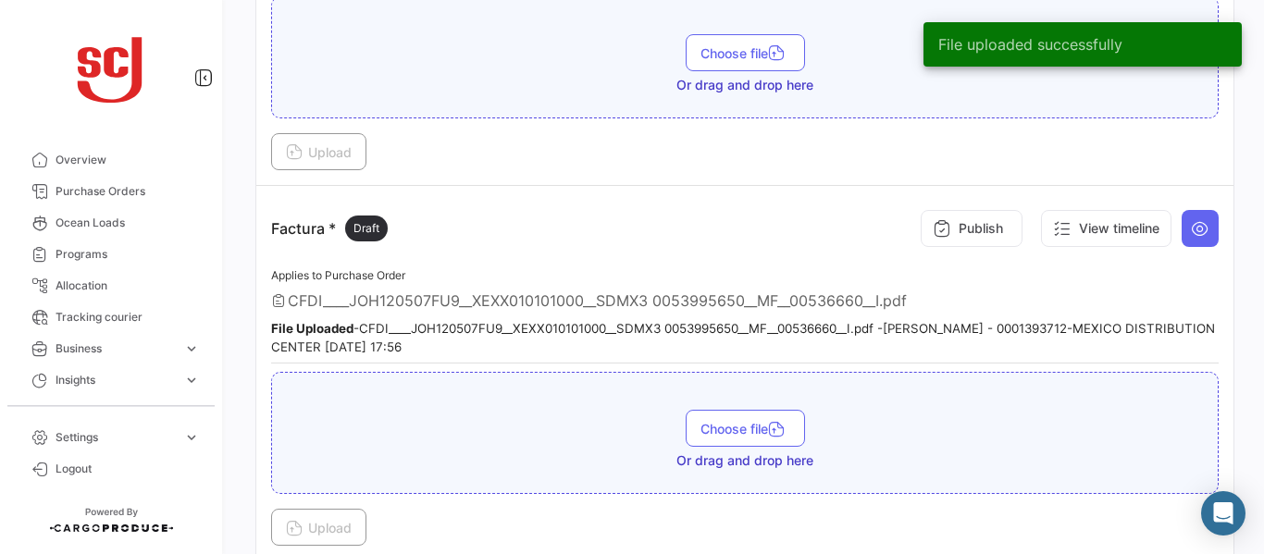
scroll to position [1484, 0]
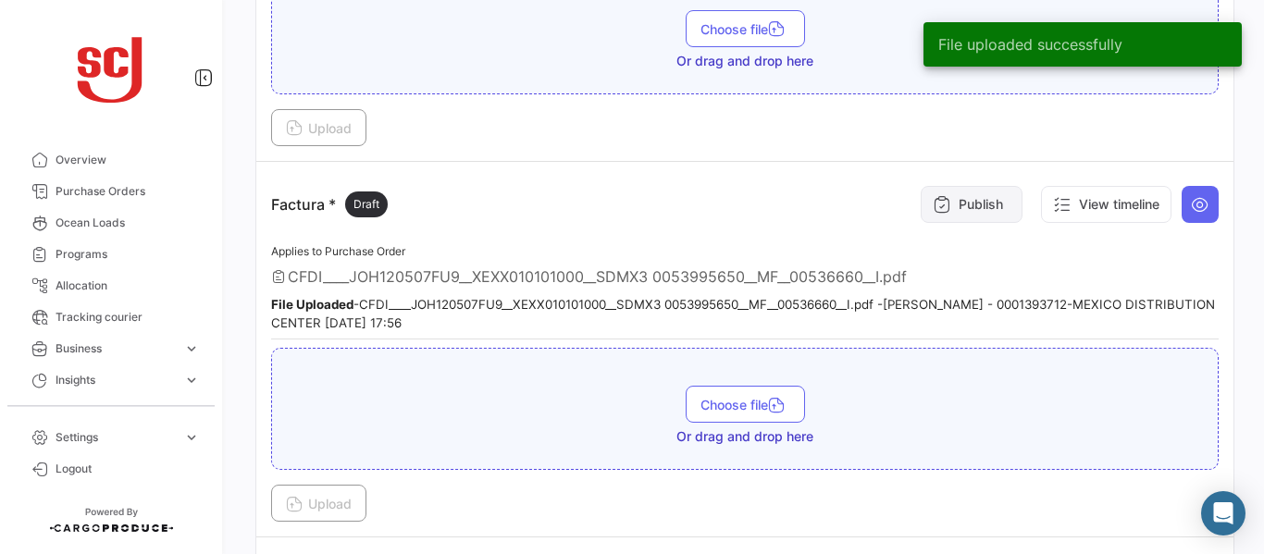
click at [933, 206] on icon at bounding box center [942, 204] width 19 height 19
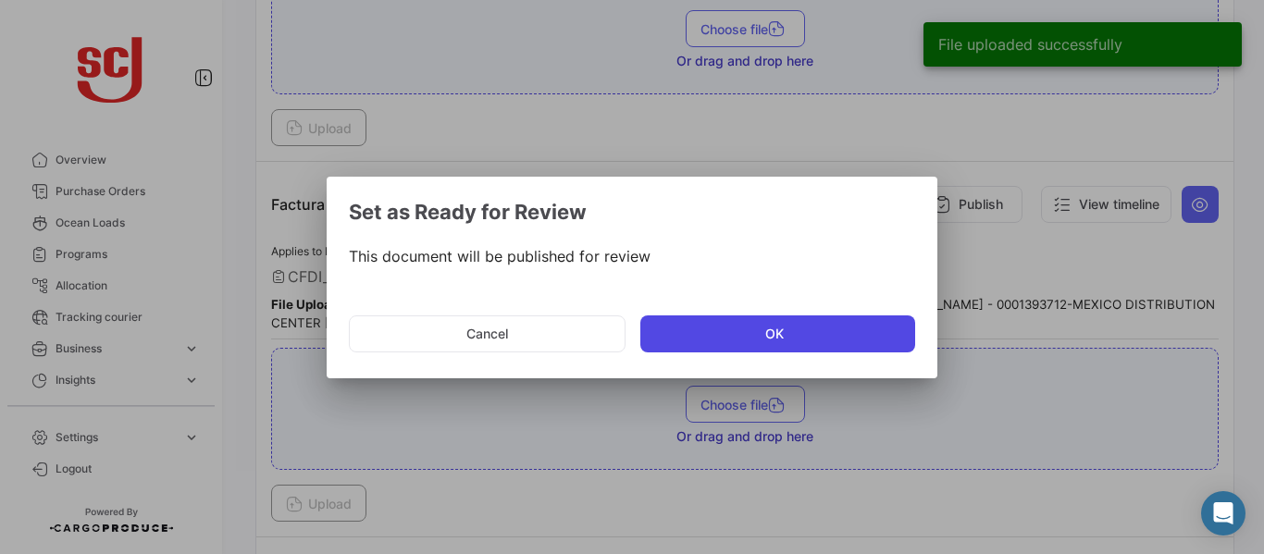
click at [707, 341] on button "OK" at bounding box center [777, 334] width 275 height 37
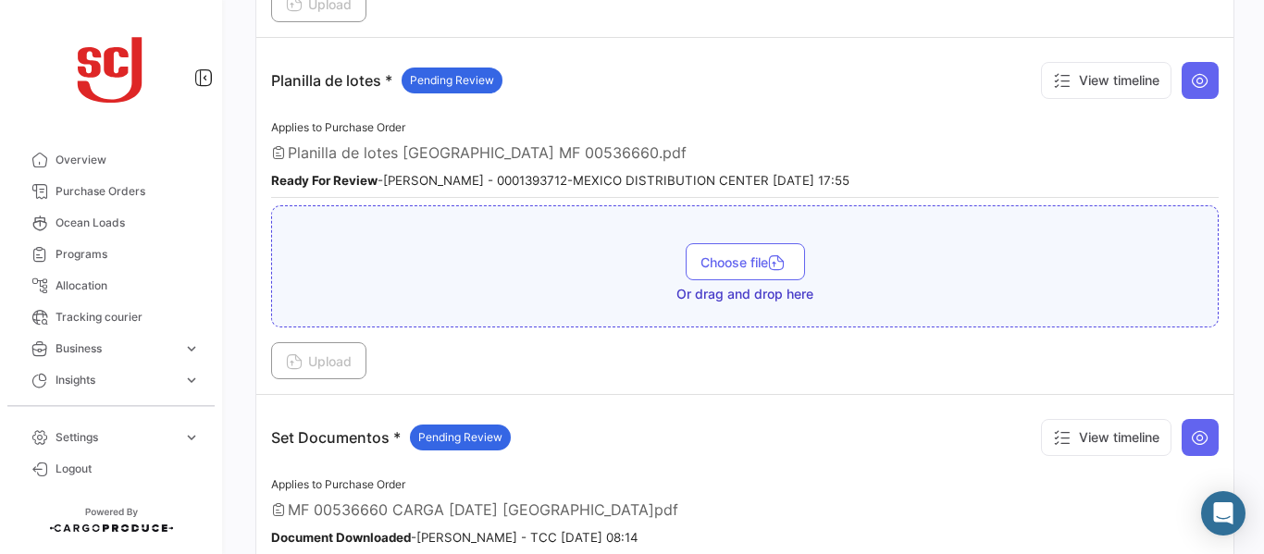
scroll to position [2484, 0]
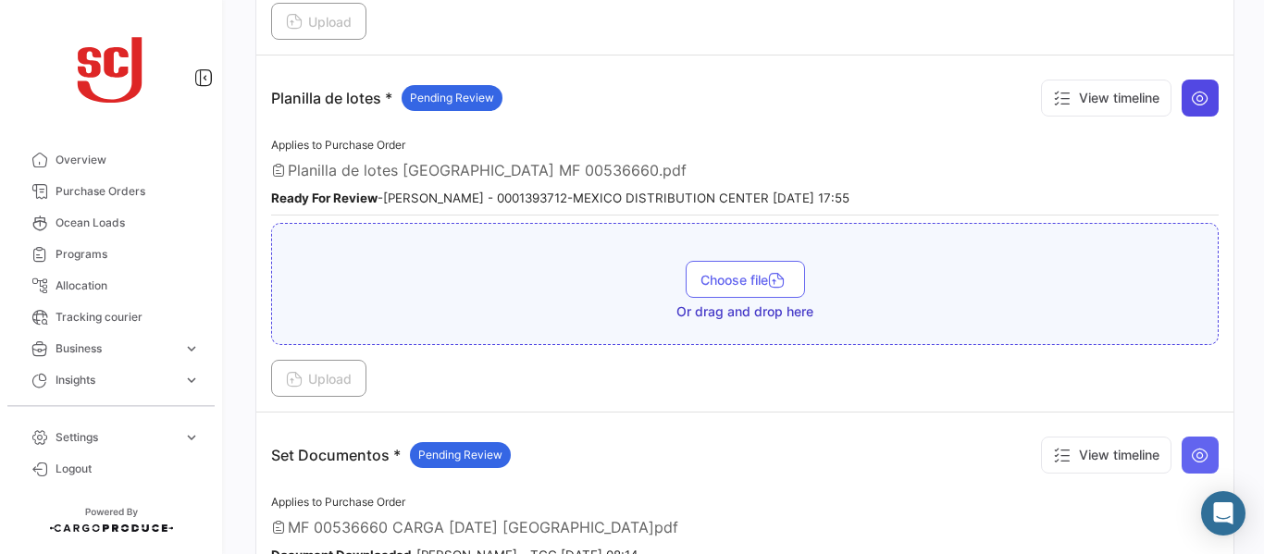
click at [1194, 104] on icon at bounding box center [1200, 98] width 19 height 19
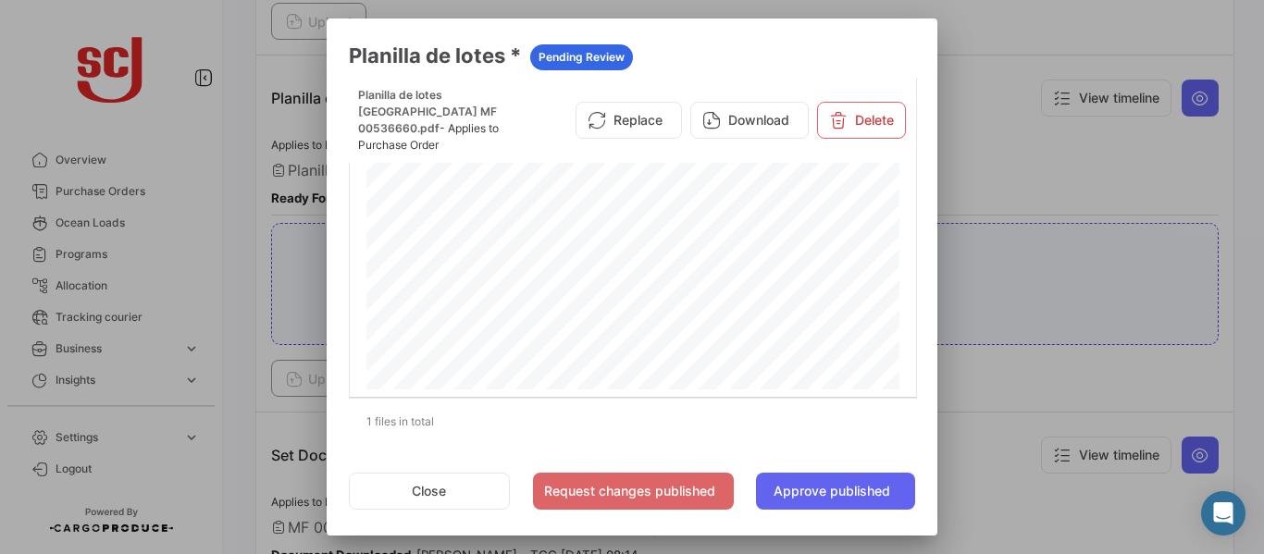
click at [1108, 180] on div at bounding box center [632, 277] width 1264 height 554
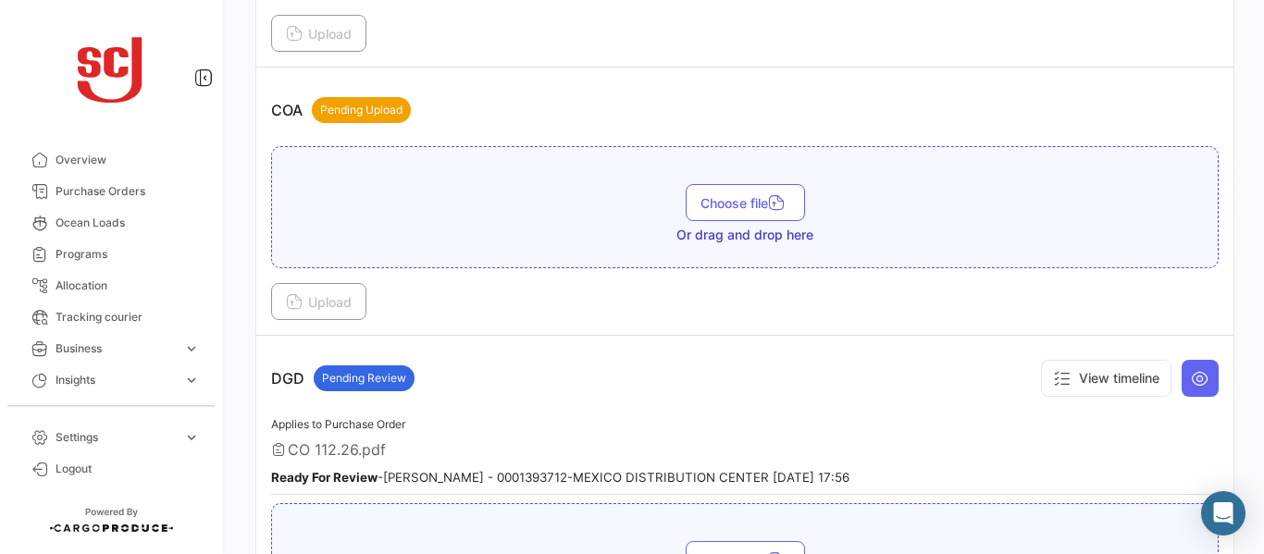
scroll to position [941, 0]
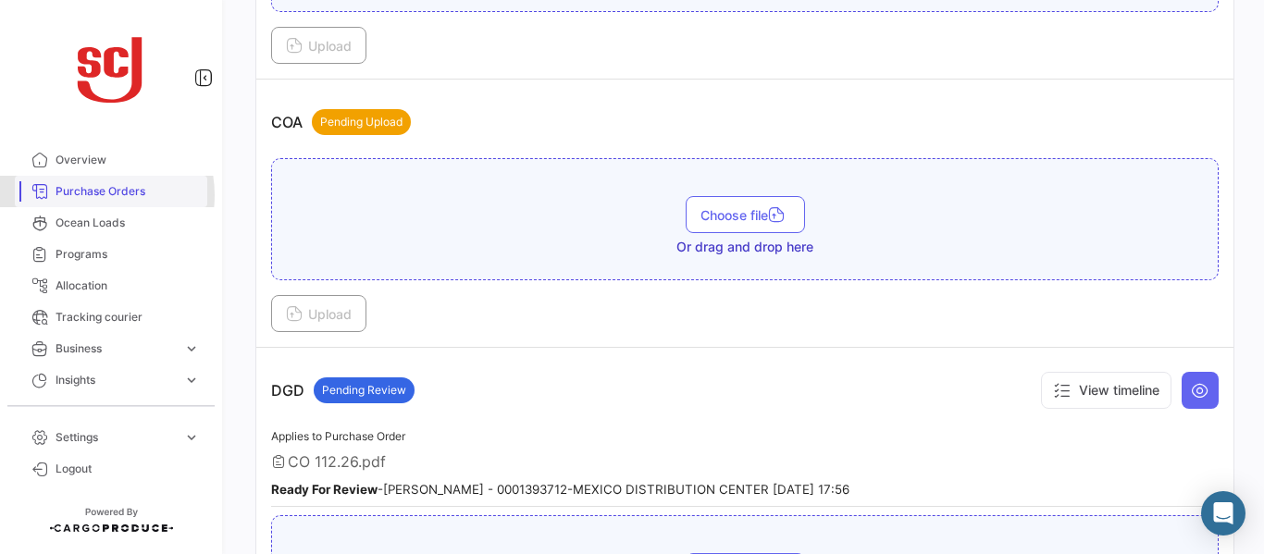
click at [93, 195] on span "Purchase Orders" at bounding box center [128, 191] width 144 height 17
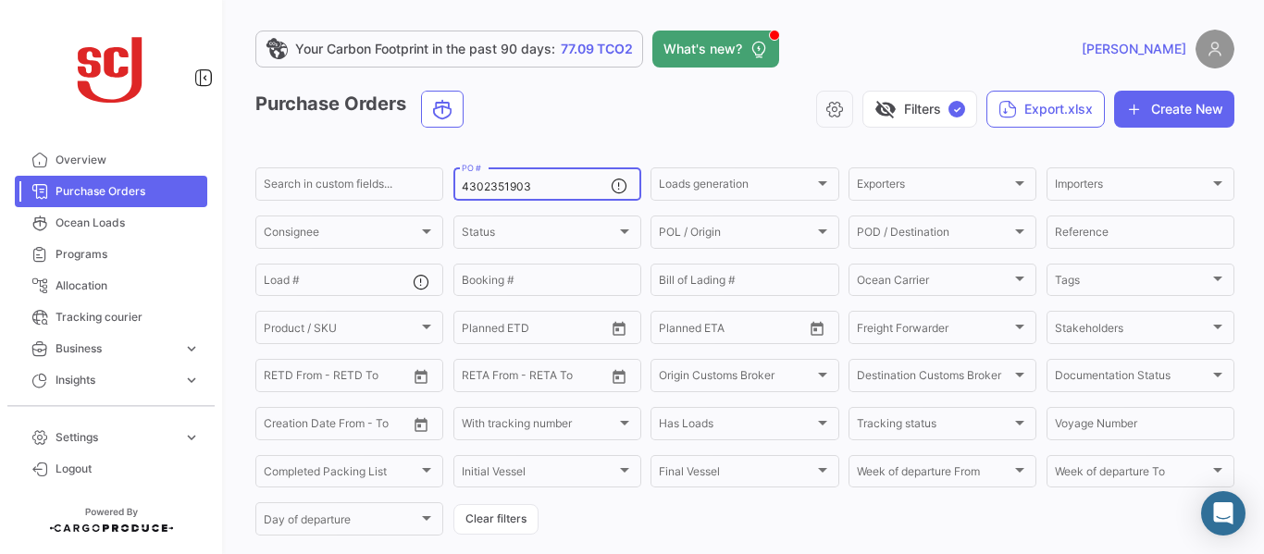
click at [529, 182] on input "4302351903" at bounding box center [536, 186] width 149 height 13
type input "4302351897"
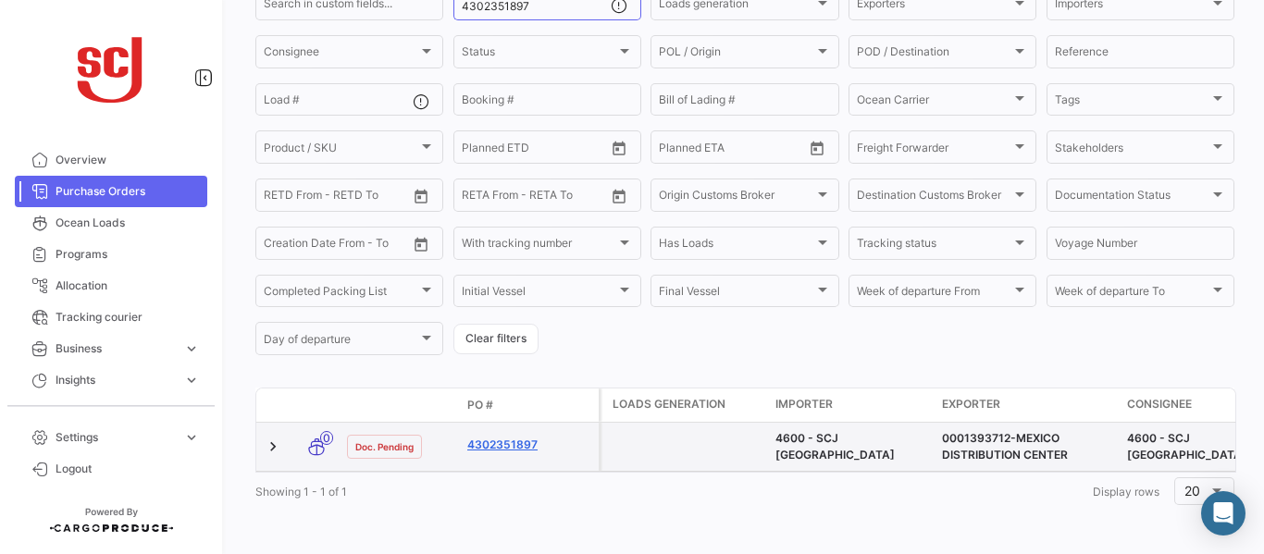
click at [503, 437] on link "4302351897" at bounding box center [529, 445] width 124 height 17
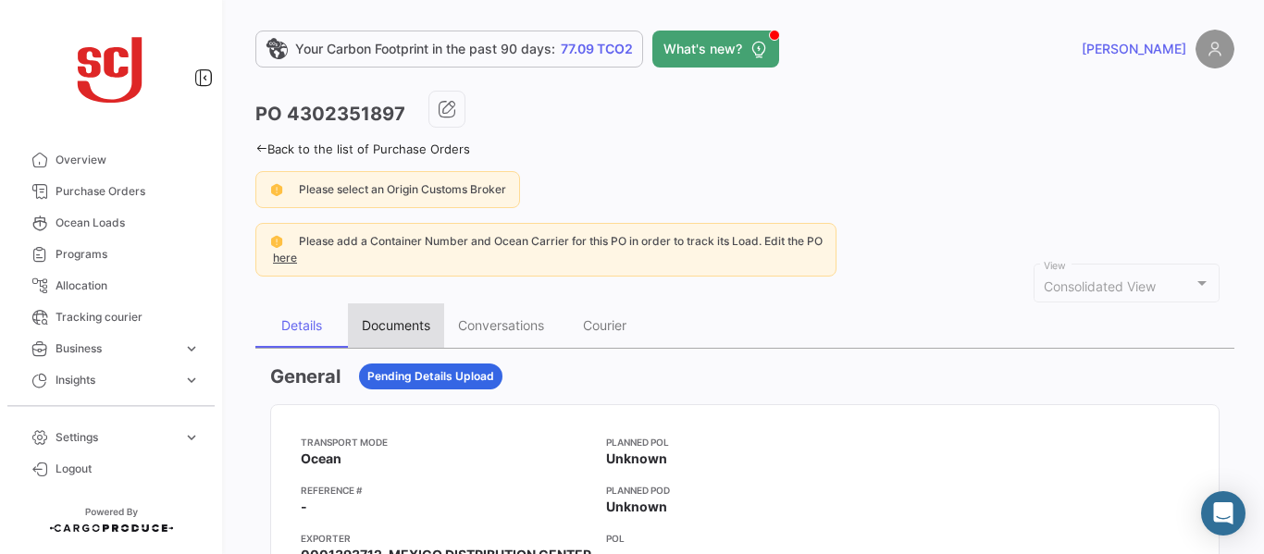
click at [390, 330] on div "Documents" at bounding box center [396, 325] width 68 height 16
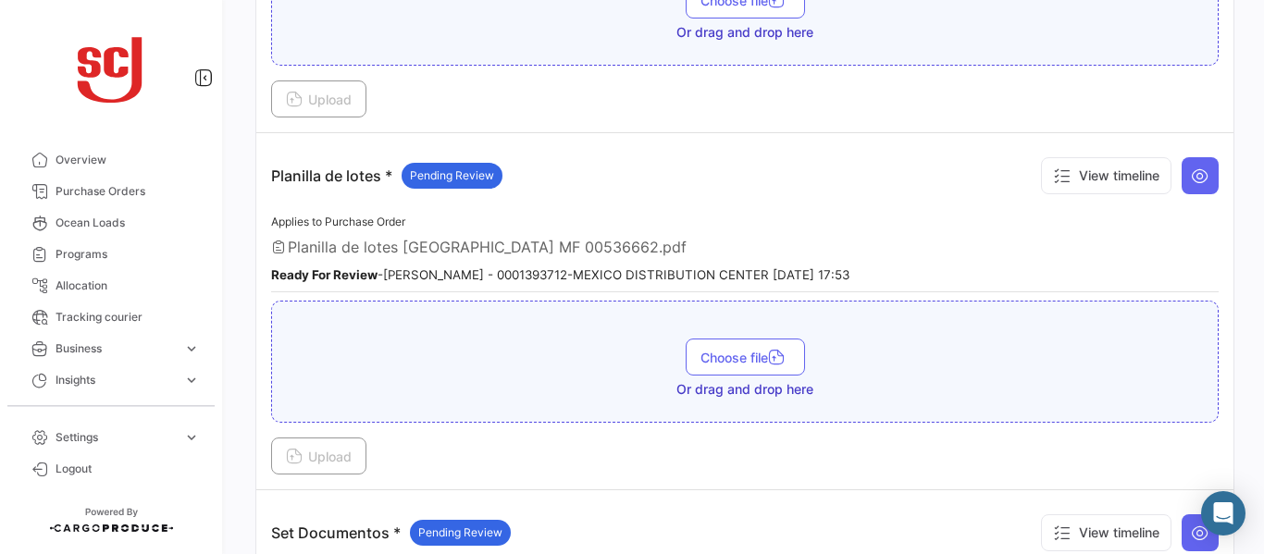
scroll to position [2290, 0]
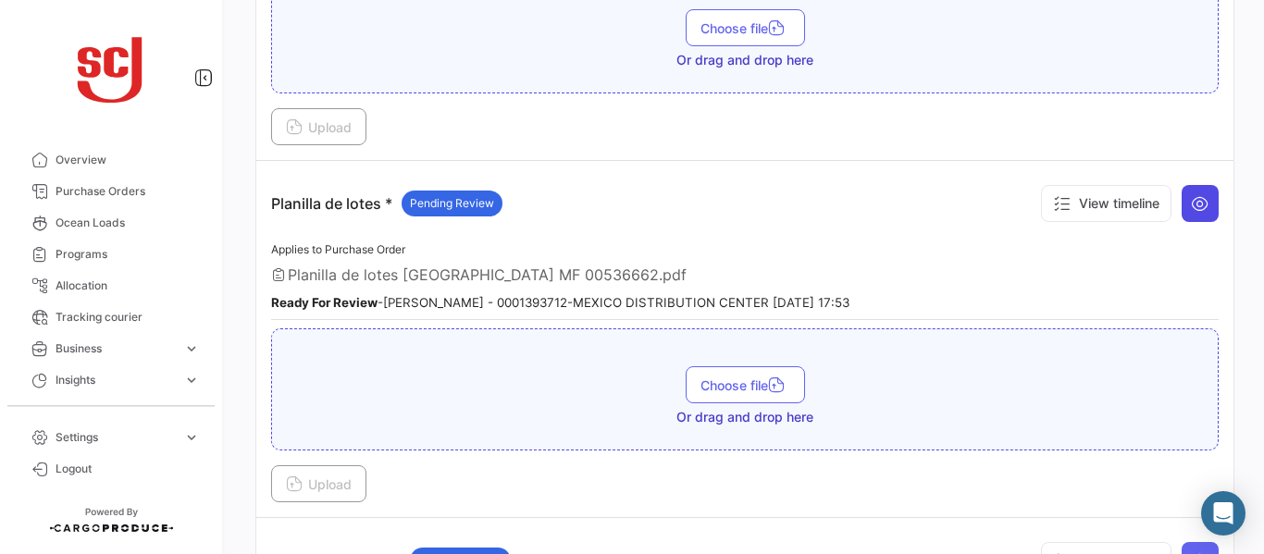
click at [1187, 192] on button at bounding box center [1200, 203] width 37 height 37
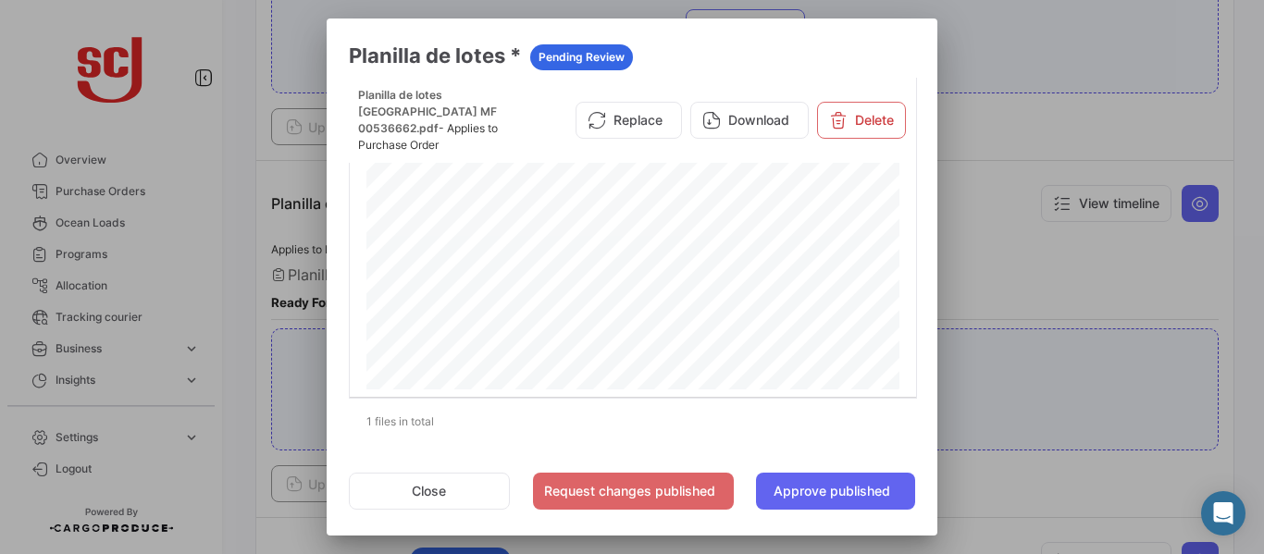
click at [1014, 259] on div at bounding box center [632, 277] width 1264 height 554
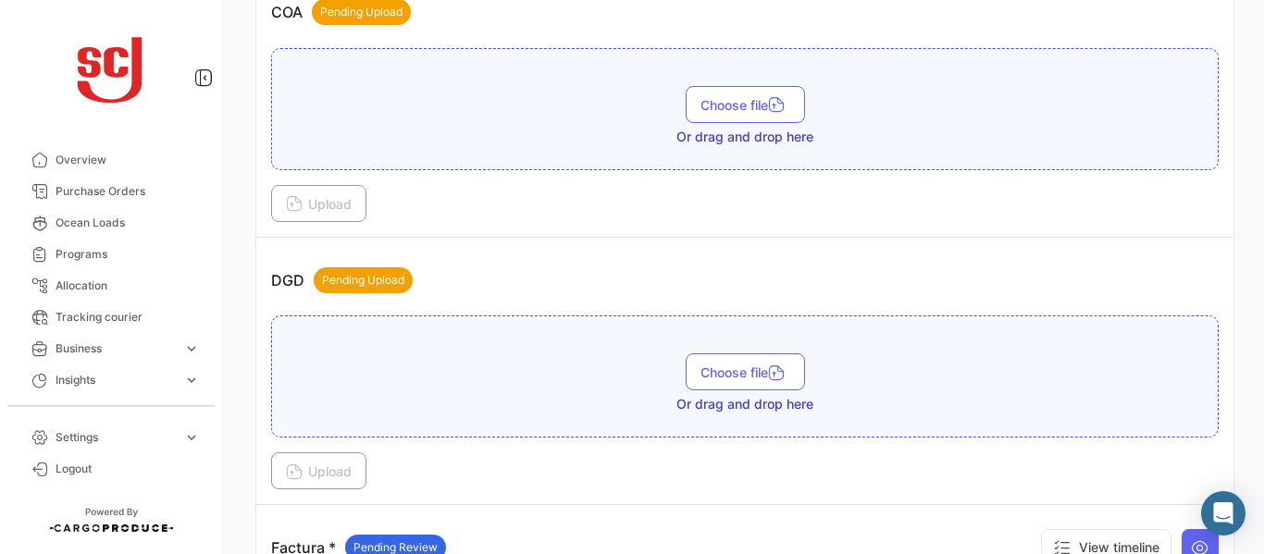
scroll to position [1028, 0]
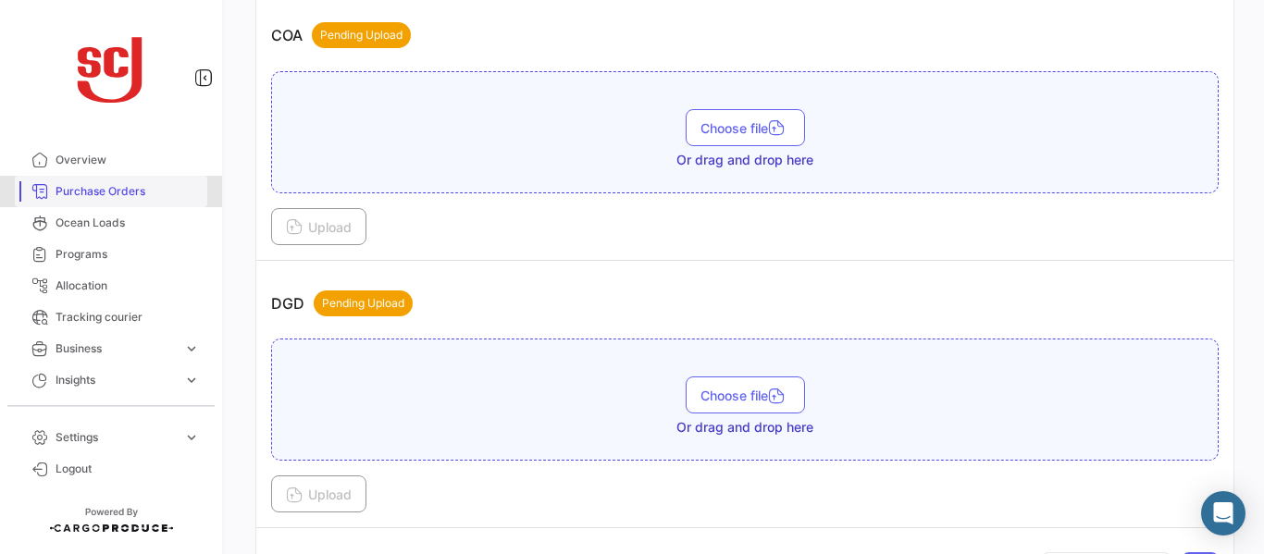
click at [135, 185] on span "Purchase Orders" at bounding box center [128, 191] width 144 height 17
